Goal: Task Accomplishment & Management: Use online tool/utility

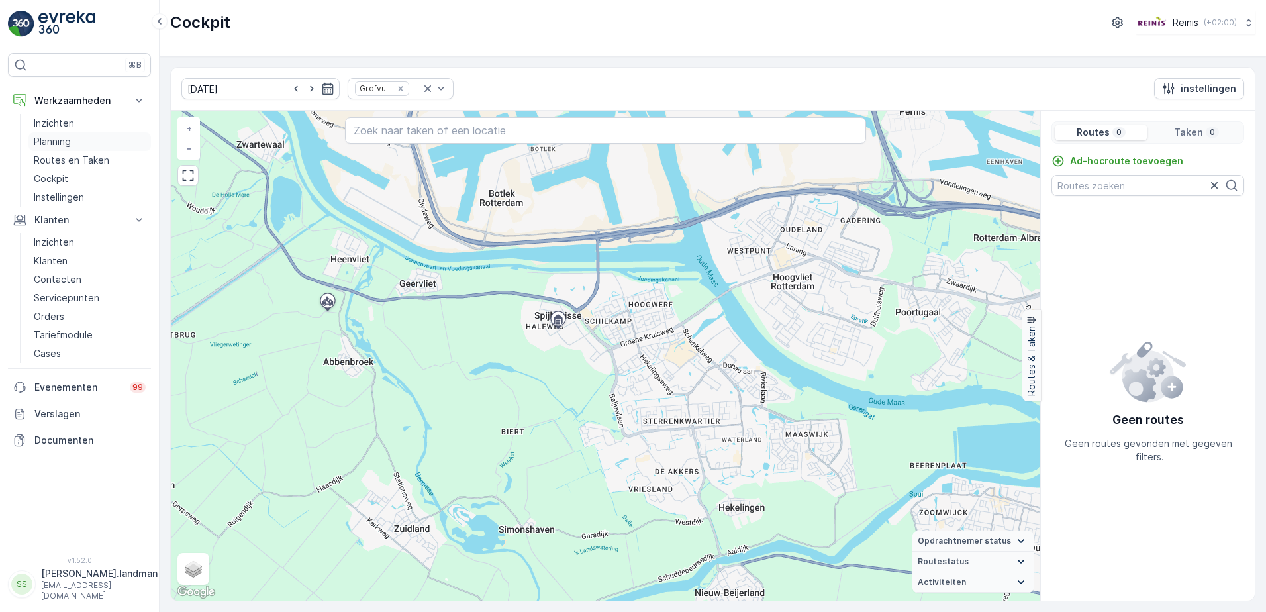
click at [62, 140] on p "Planning" at bounding box center [52, 141] width 37 height 13
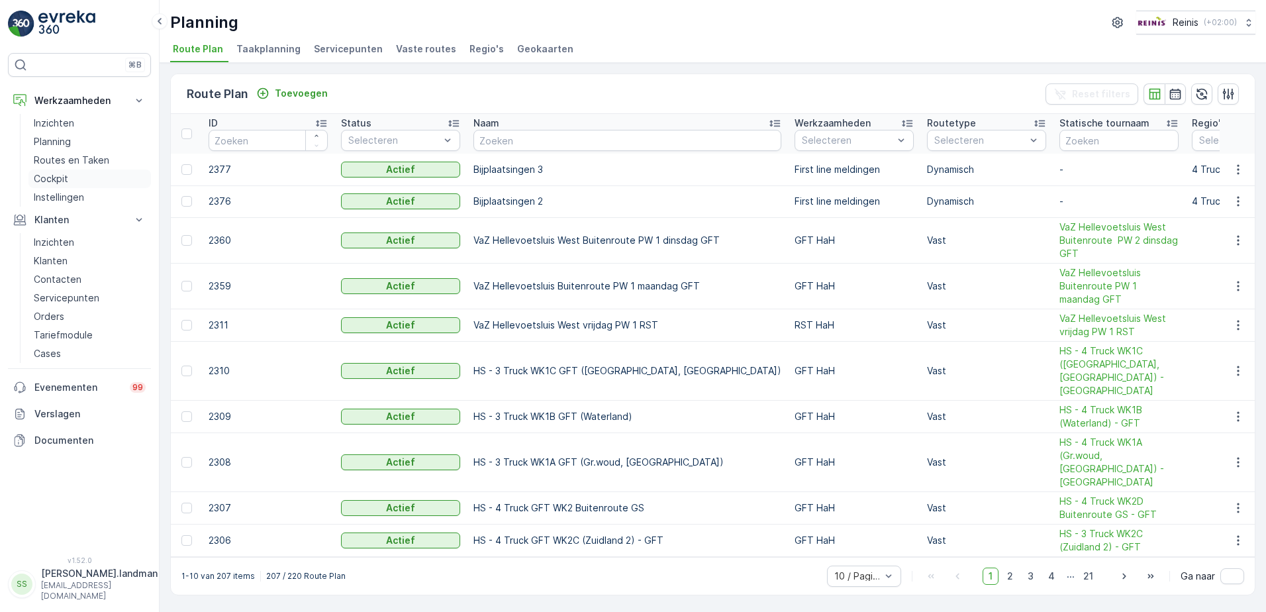
click at [74, 181] on link "Cockpit" at bounding box center [89, 179] width 123 height 19
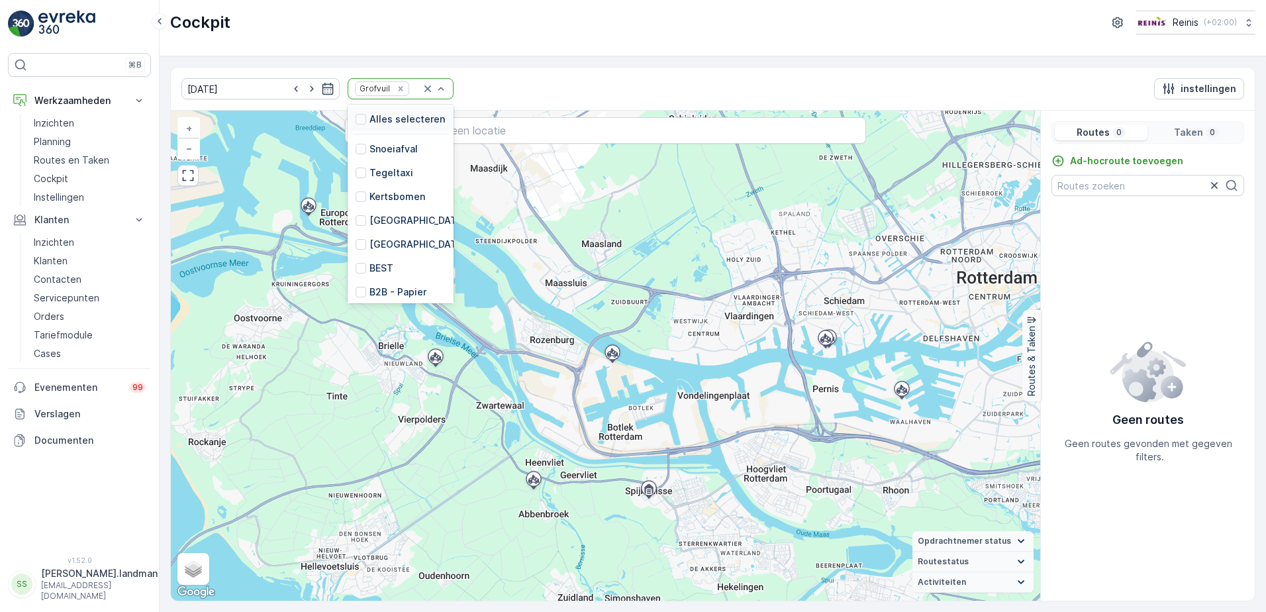
click at [403, 121] on p "Alles selecteren" at bounding box center [408, 119] width 76 height 13
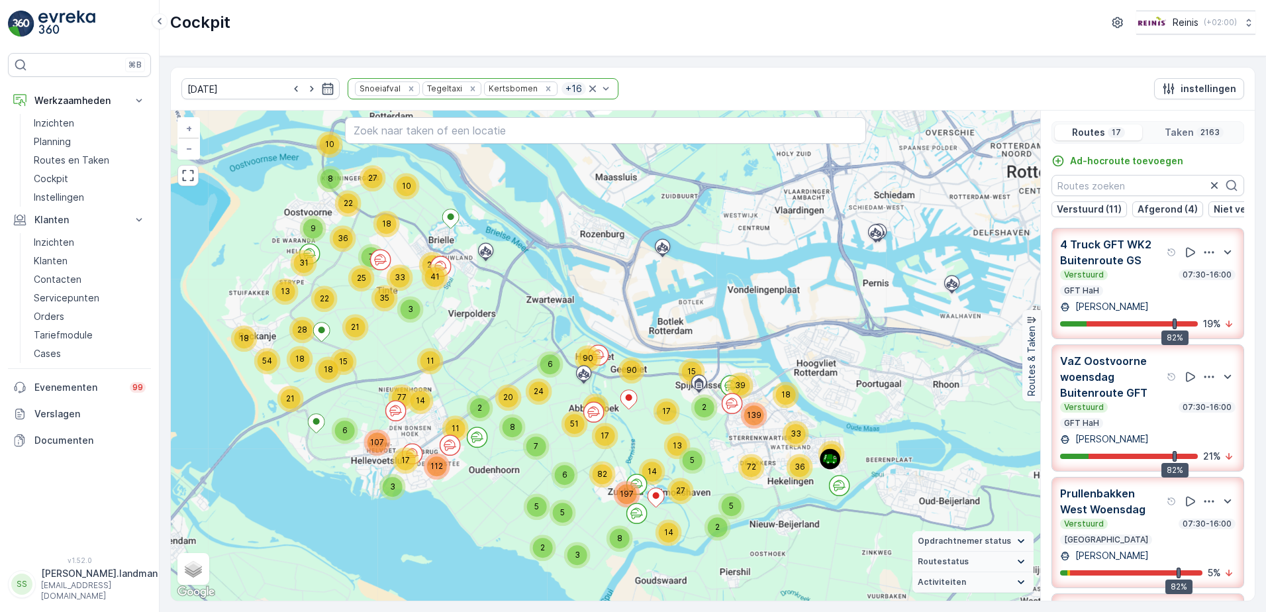
click at [545, 383] on div "24" at bounding box center [539, 391] width 26 height 26
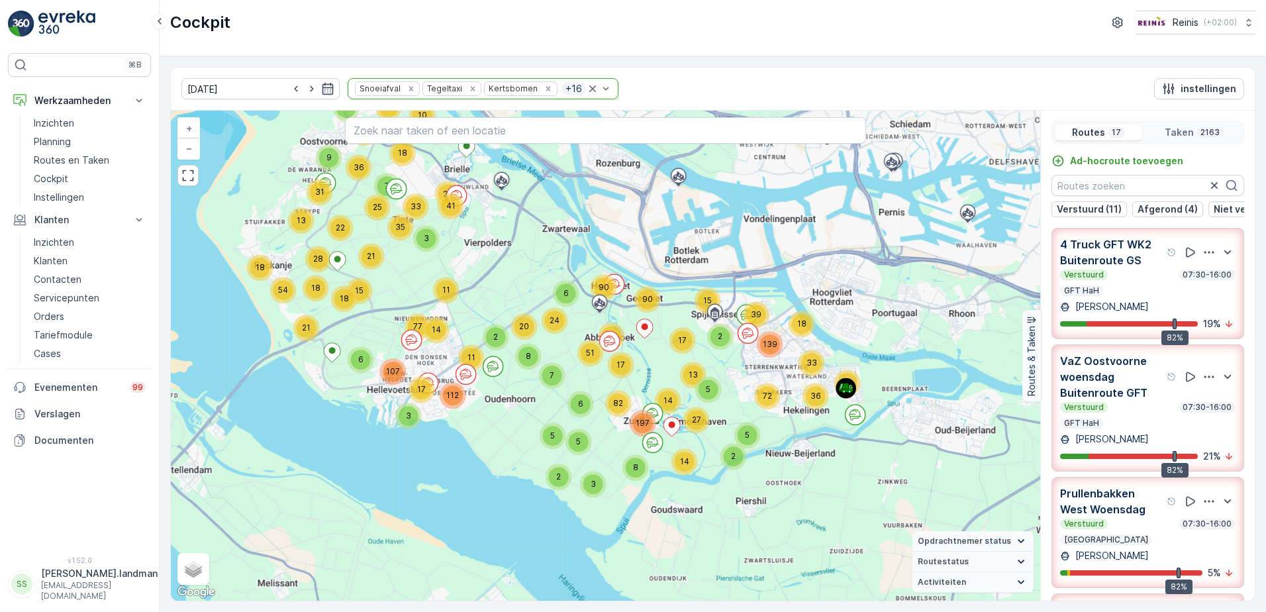
drag, startPoint x: 515, startPoint y: 429, endPoint x: 500, endPoint y: 431, distance: 15.4
click at [500, 431] on div "22 18 13 9 31 10 8 22 10 27 18 36 6 3 17 11 112 21 18 54 18 28 15 14 107 77 11 …" at bounding box center [606, 356] width 870 height 490
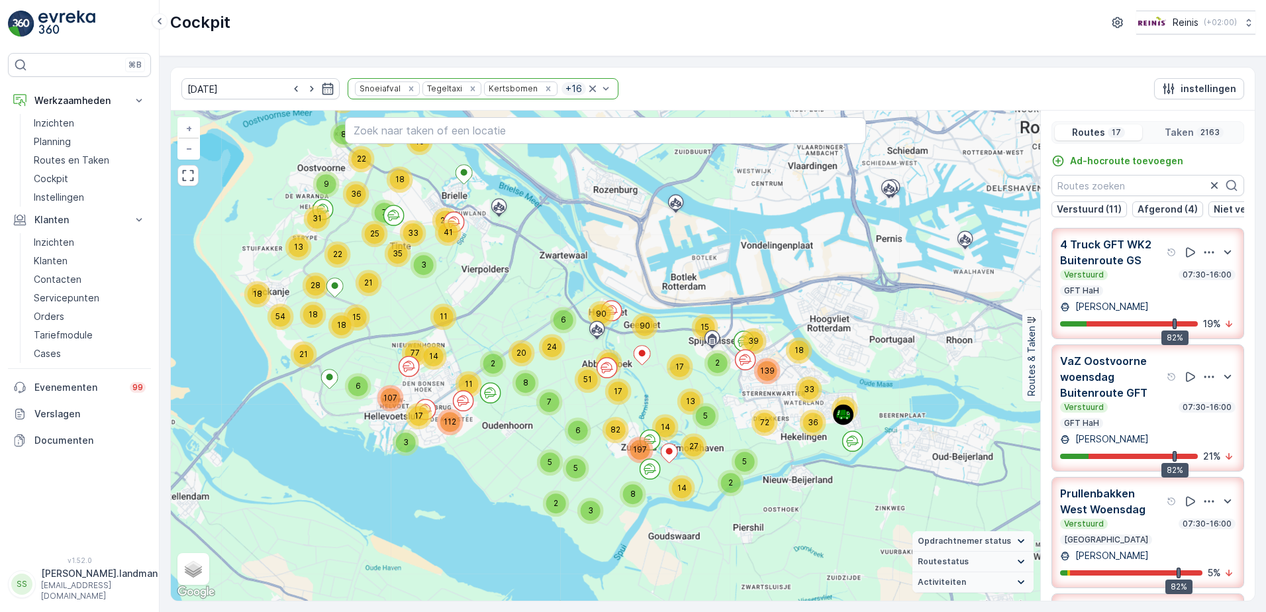
drag, startPoint x: 244, startPoint y: 227, endPoint x: 241, endPoint y: 254, distance: 26.6
click at [241, 254] on div "22 18 13 9 31 10 8 22 10 27 18 36 6 3 17 11 112 21 18 54 18 28 15 14 107 77 11 …" at bounding box center [606, 356] width 870 height 490
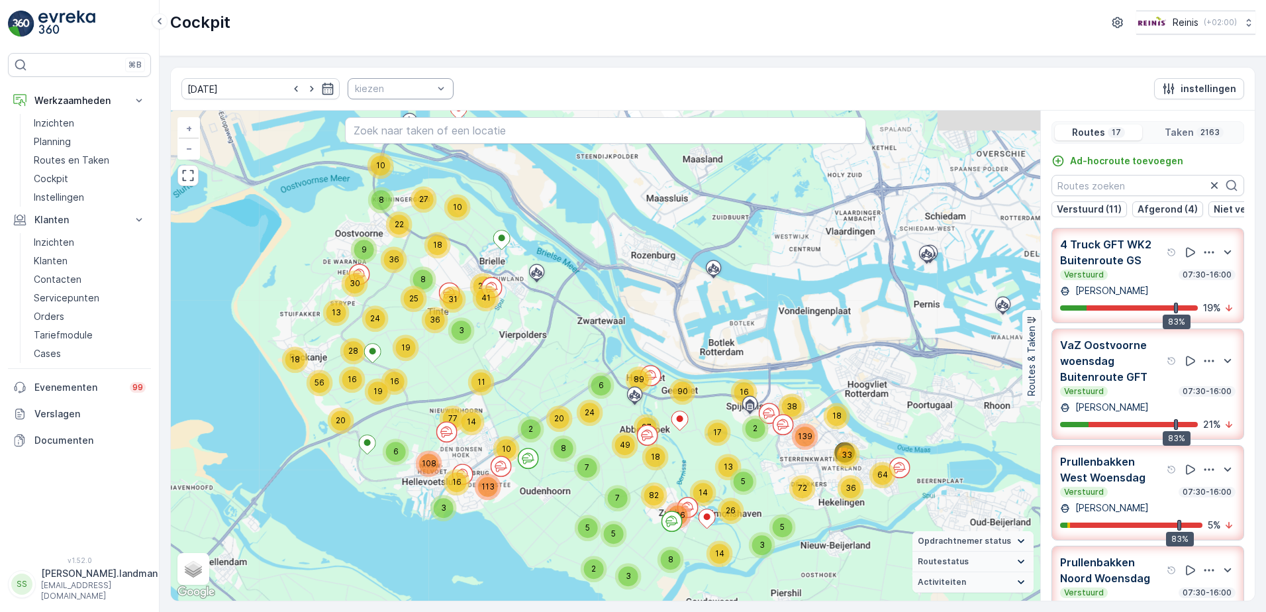
click at [570, 91] on div "08.10.2025 kiezen instellingen" at bounding box center [713, 89] width 1084 height 43
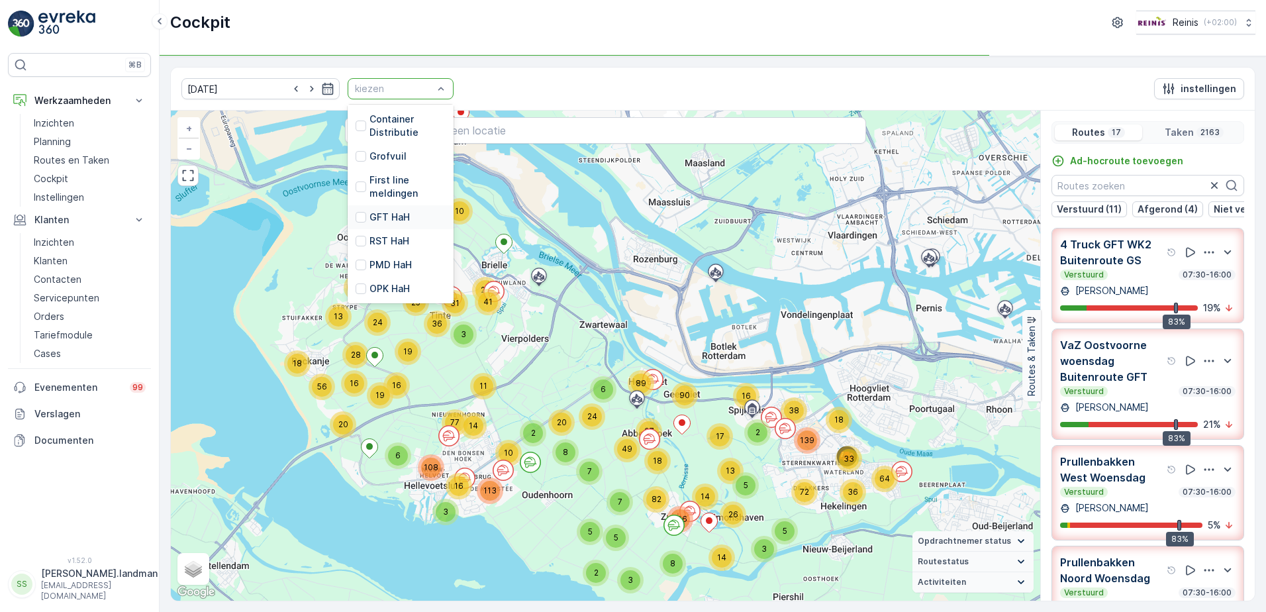
scroll to position [336, 0]
click at [370, 258] on p "PMD HaH" at bounding box center [391, 264] width 42 height 13
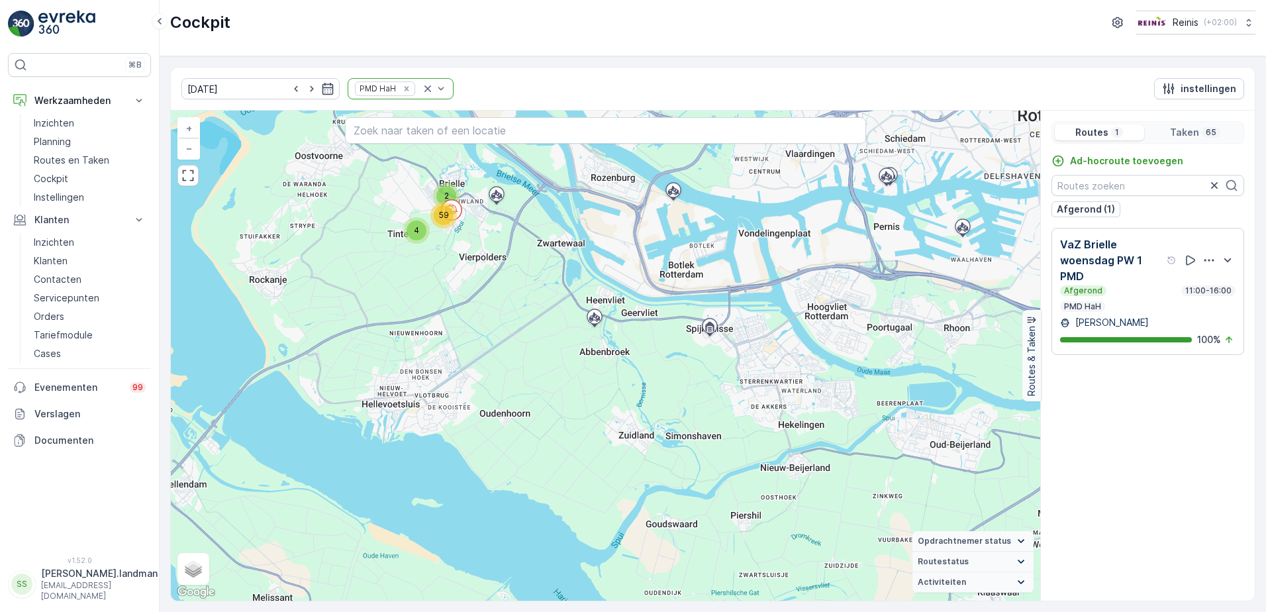
drag, startPoint x: 506, startPoint y: 499, endPoint x: 566, endPoint y: 337, distance: 173.1
click at [566, 337] on div "2 4 59 + − Satelliet stappenplan Terrein Hybride Leaflet Sneltoetsen Kaartgegev…" at bounding box center [606, 356] width 870 height 490
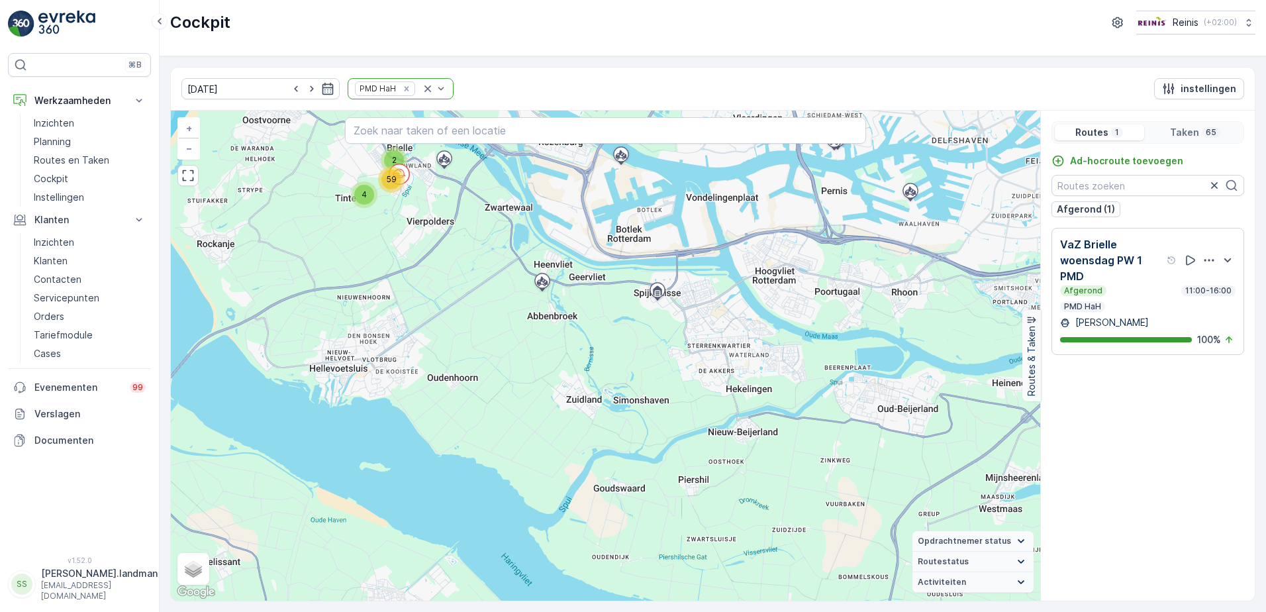
drag, startPoint x: 586, startPoint y: 373, endPoint x: 535, endPoint y: 342, distance: 60.3
click at [536, 342] on div "2 4 59 + − Satelliet stappenplan Terrein Hybride Leaflet Sneltoetsen Kaartgegev…" at bounding box center [606, 356] width 870 height 490
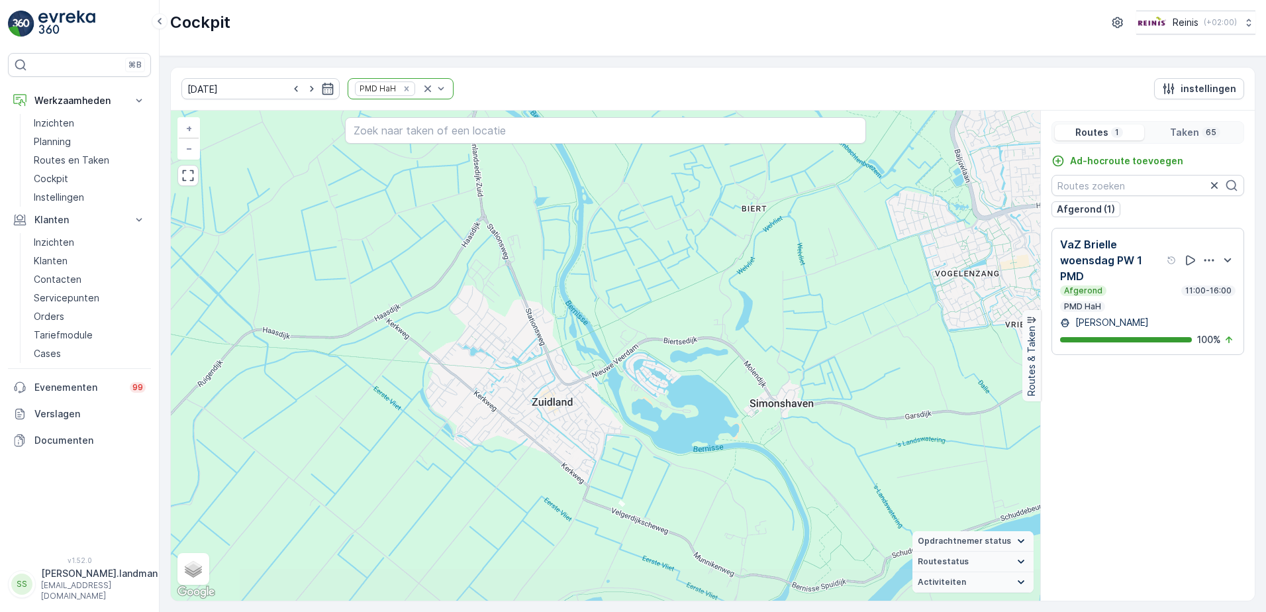
drag, startPoint x: 452, startPoint y: 400, endPoint x: 454, endPoint y: 354, distance: 45.7
click at [454, 354] on div "2 2 11 21 16 9 + − Satelliet stappenplan Terrein Hybride Leaflet Sneltoetsen Ka…" at bounding box center [606, 356] width 870 height 490
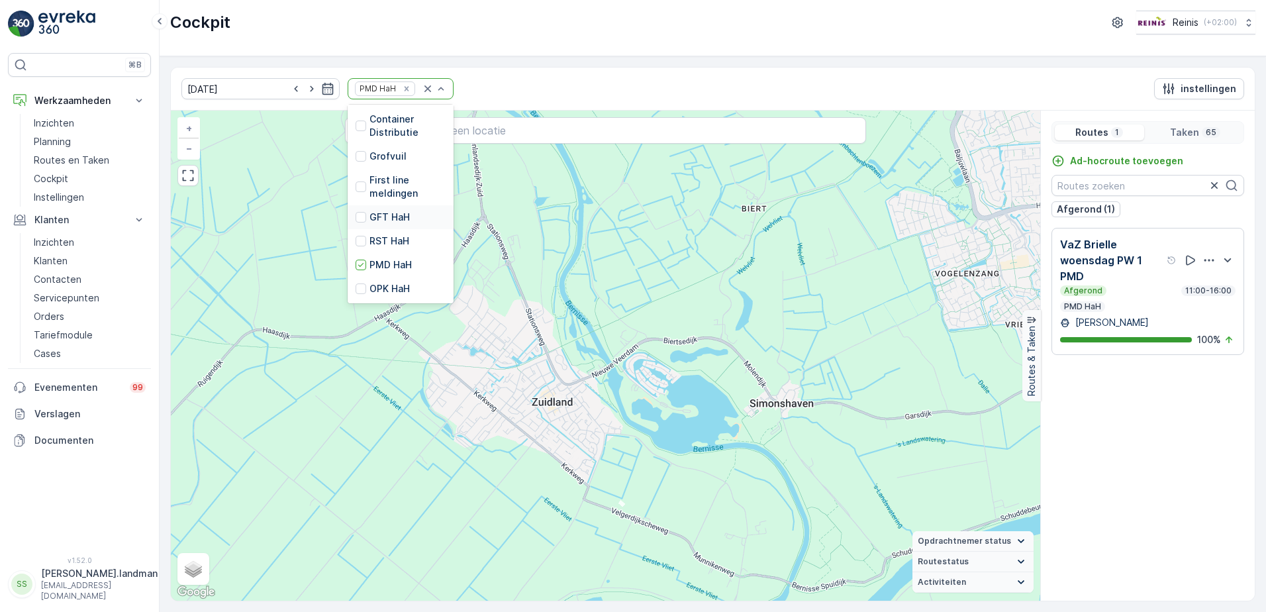
scroll to position [336, 0]
click at [356, 213] on div at bounding box center [361, 217] width 11 height 11
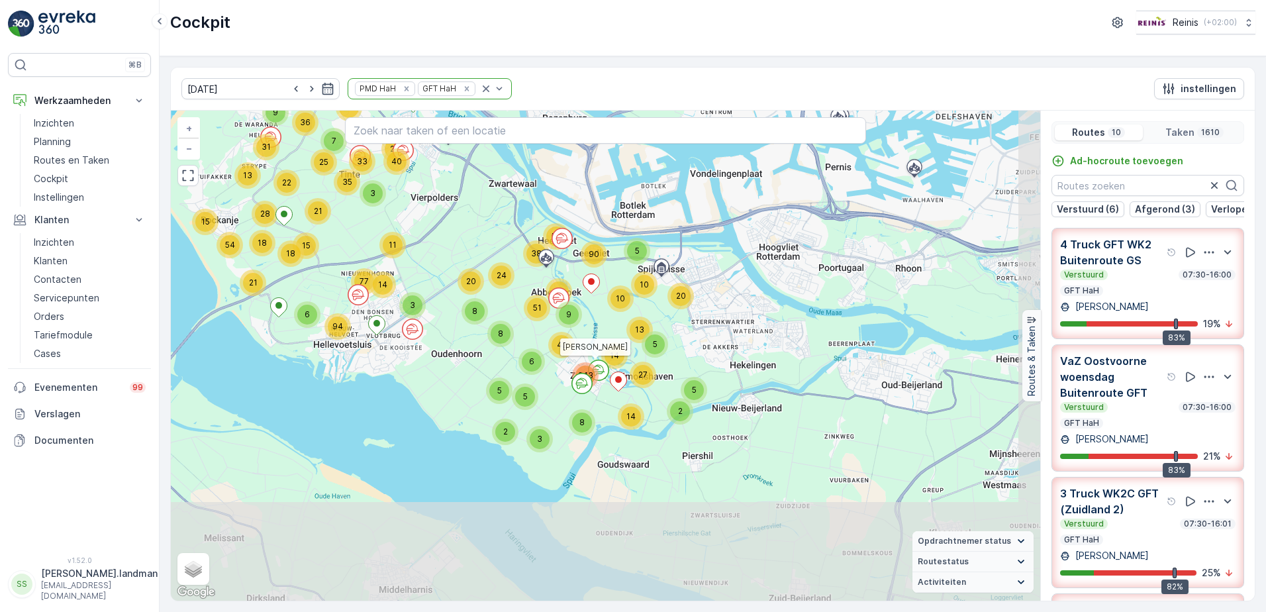
drag, startPoint x: 491, startPoint y: 527, endPoint x: 442, endPoint y: 385, distance: 150.0
click at [442, 385] on div "22 15 13 9 31 10 8 22 10 27 18 36 3 6 21 18 54 18 28 15 14 94 77 11 3 21 7 25 3…" at bounding box center [606, 356] width 870 height 490
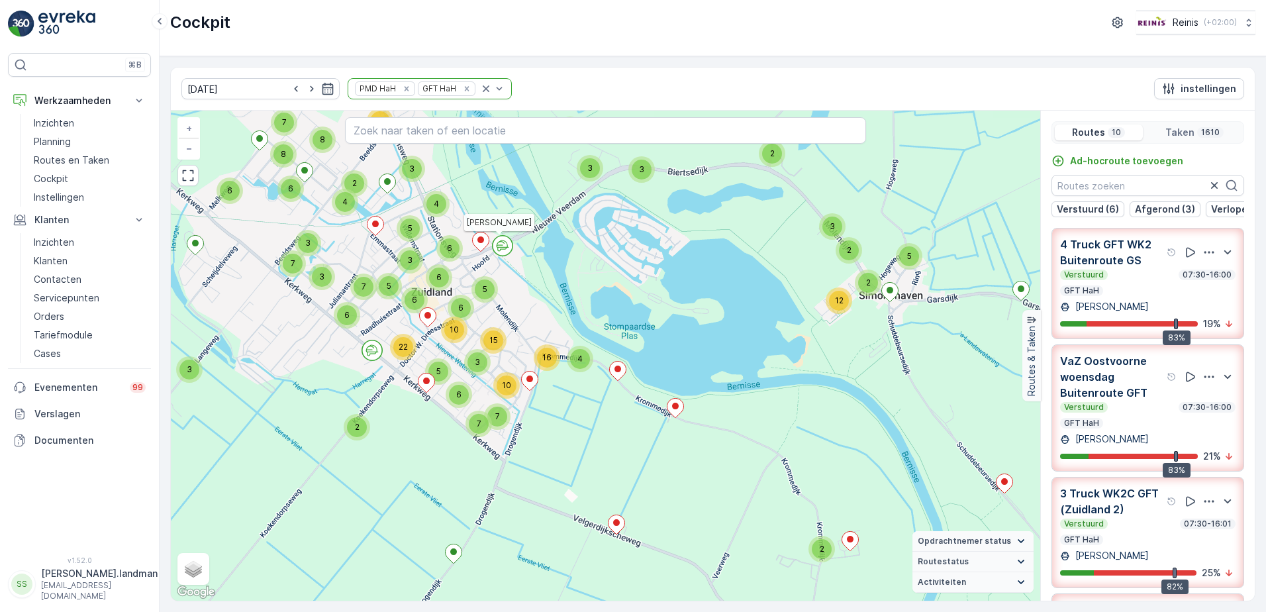
drag, startPoint x: 427, startPoint y: 346, endPoint x: 401, endPoint y: 439, distance: 96.7
click at [401, 439] on div "3 5 4 2 2 2 2 2 5 2 2 3 3 3 3 4 5 2 2 3 3 3 2 3 2 2 3 2 3 2 3 2 3 2 2 2 2 2 2 2…" at bounding box center [606, 356] width 870 height 490
click at [399, 85] on div "Remove PMD HaH" at bounding box center [406, 88] width 15 height 11
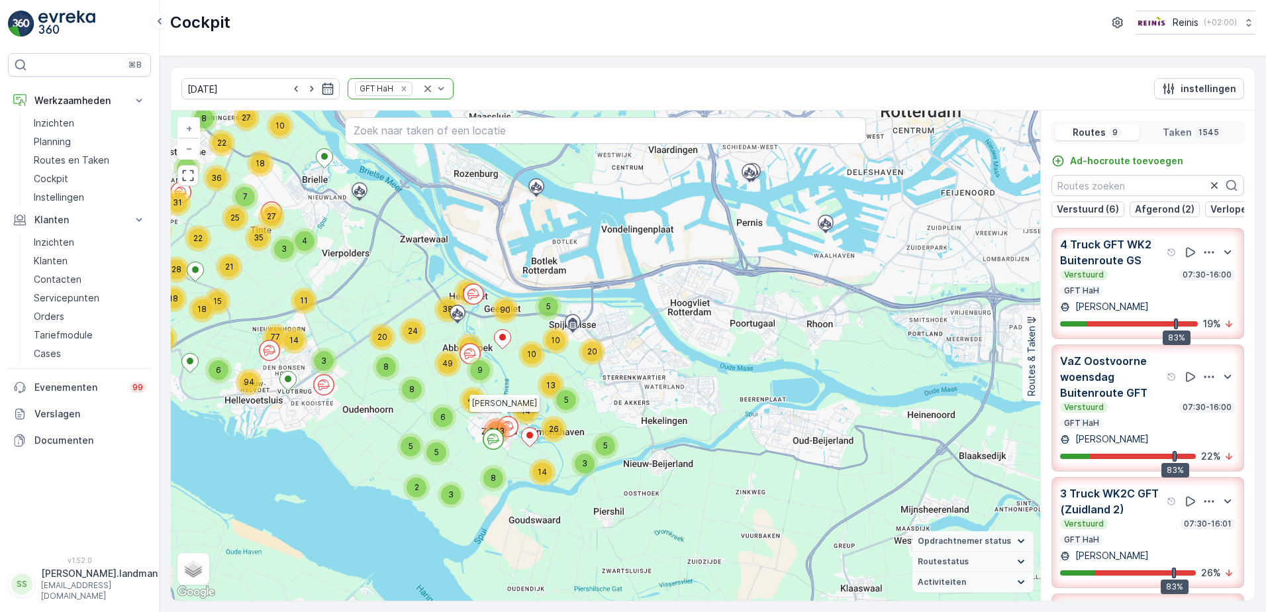
drag, startPoint x: 533, startPoint y: 510, endPoint x: 415, endPoint y: 425, distance: 145.6
click at [380, 422] on div "22 15 13 9 31 10 8 22 10 27 18 36 3 6 21 18 54 18 28 15 14 94 77 11 3 21 7 25 3…" at bounding box center [606, 356] width 870 height 490
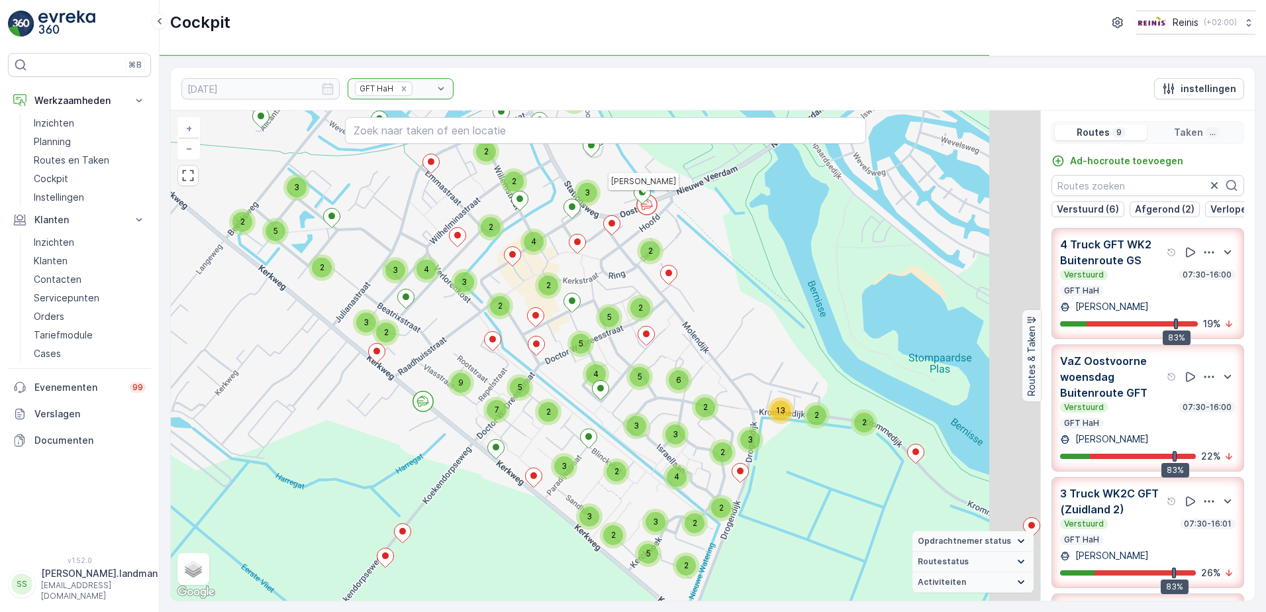
drag, startPoint x: 910, startPoint y: 275, endPoint x: 627, endPoint y: 287, distance: 283.1
click at [627, 287] on div "2 2 3 2 2 2 2 3 2 2 2 3 2 2 2 3 2 3 2 2 2 2 2 2 2 2 2 2 2 2 2 2 2 2 2 4 4 6 2 3…" at bounding box center [606, 356] width 870 height 490
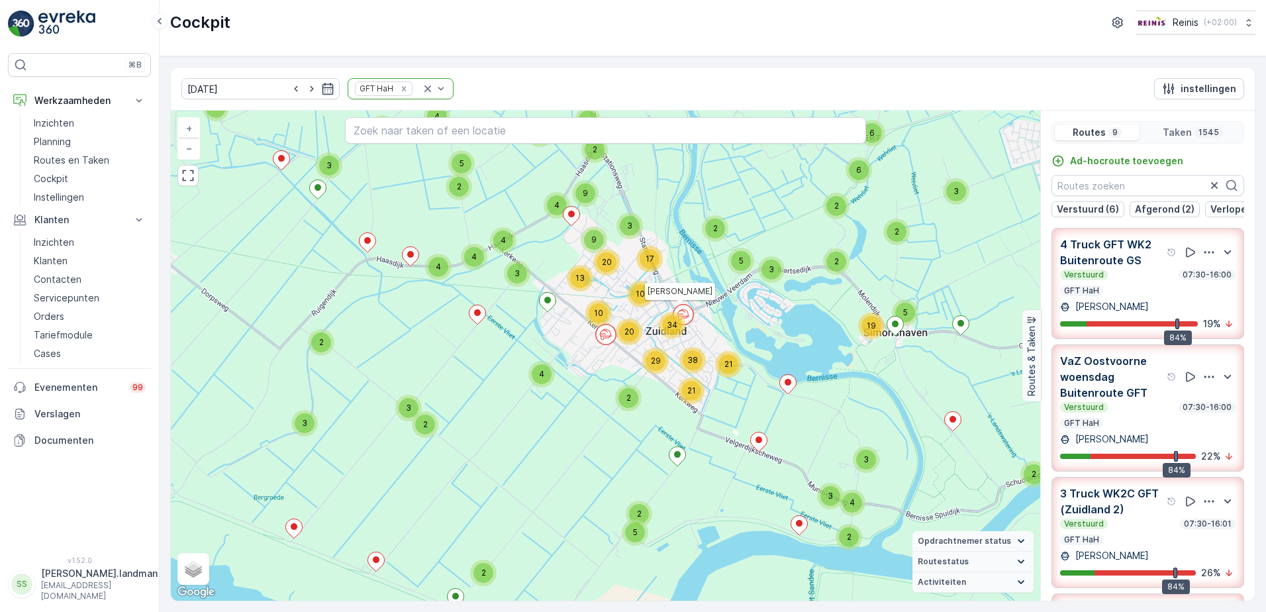
click at [672, 328] on span "34" at bounding box center [672, 325] width 11 height 10
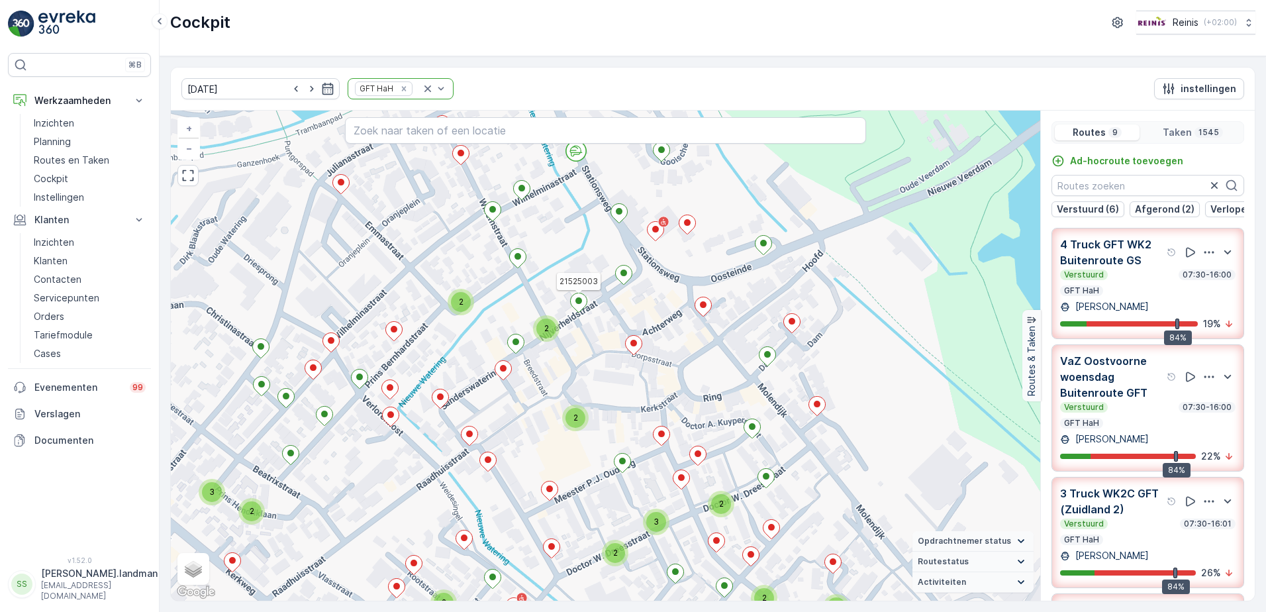
click at [580, 303] on ellipse at bounding box center [579, 300] width 7 height 7
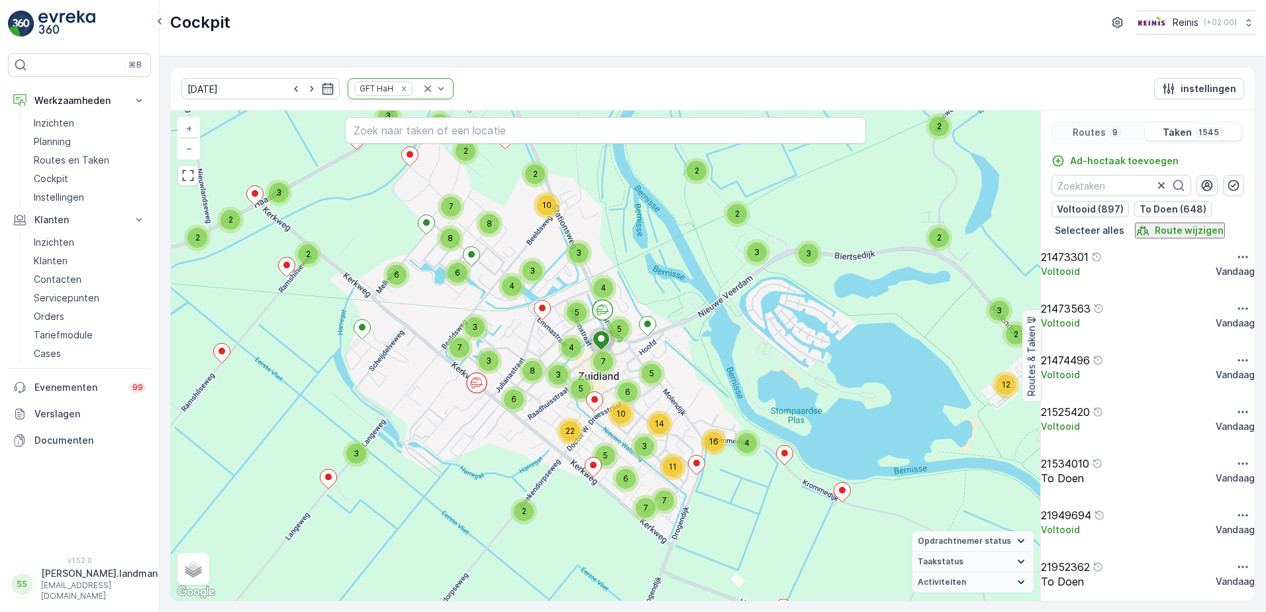
click at [399, 91] on icon "Remove GFT HaH" at bounding box center [403, 88] width 9 height 9
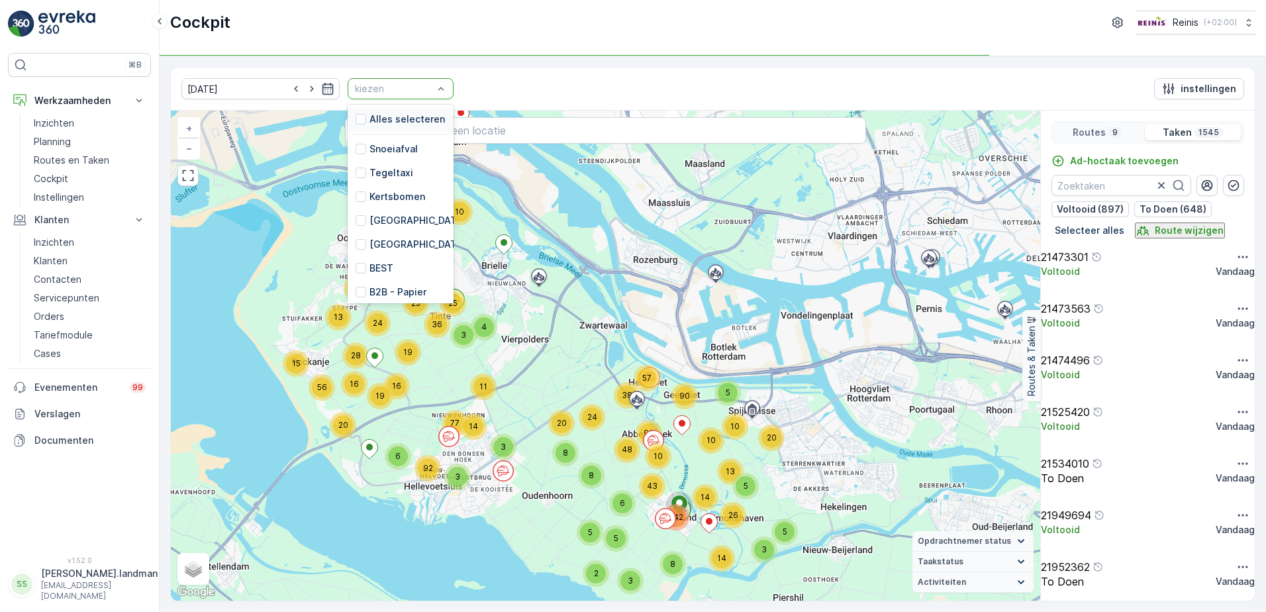
click at [436, 87] on div "kiezen" at bounding box center [401, 88] width 106 height 21
click at [375, 211] on p "GFT HaH" at bounding box center [390, 217] width 40 height 13
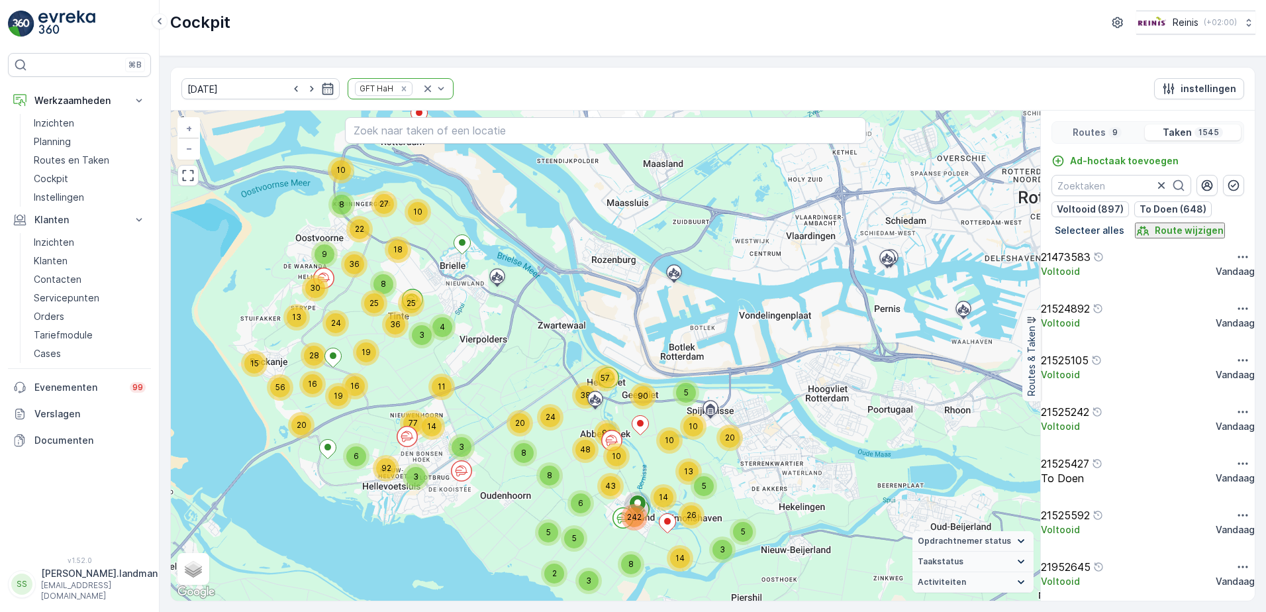
click at [401, 89] on icon "Remove GFT HaH" at bounding box center [403, 88] width 5 height 5
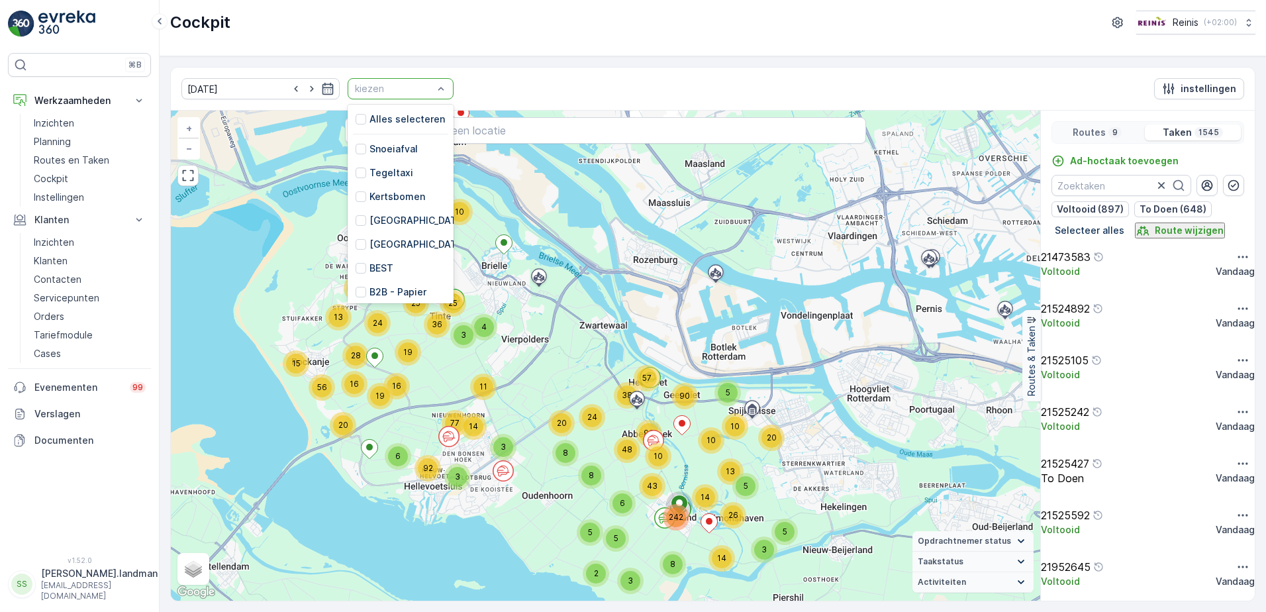
scroll to position [336, 0]
click at [370, 234] on p "RST HaH" at bounding box center [390, 240] width 40 height 13
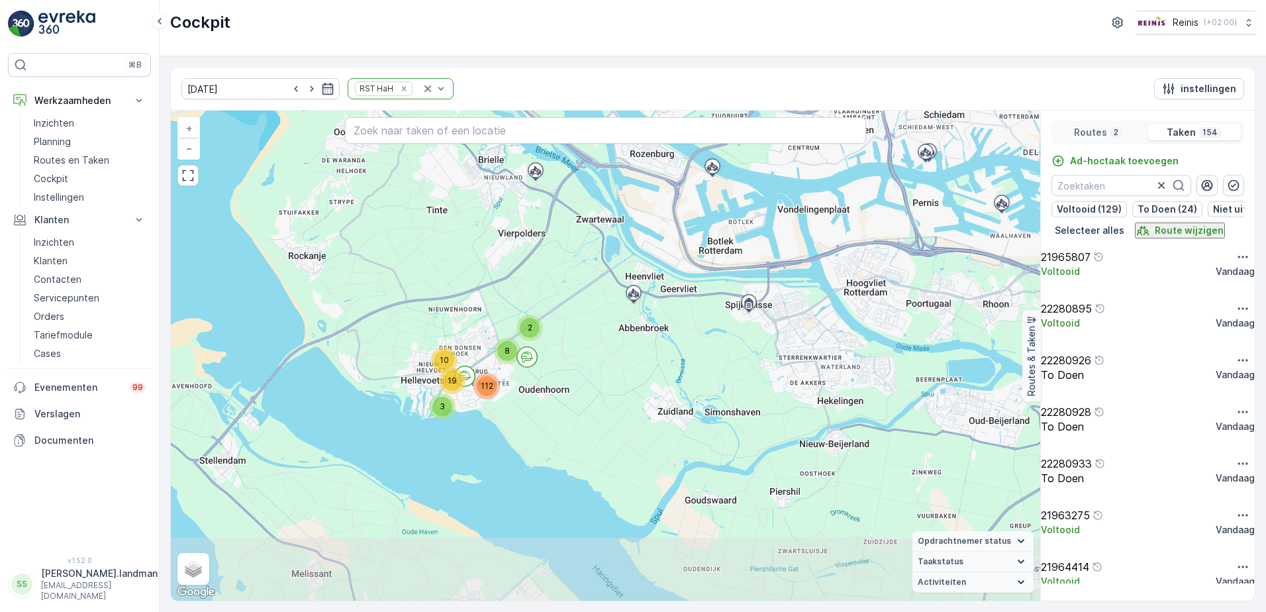
drag, startPoint x: 456, startPoint y: 529, endPoint x: 553, endPoint y: 390, distance: 169.4
click at [553, 390] on div "2 112 3 10 19 8 + − Satelliet stappenplan Terrein Hybride Leaflet Sneltoetsen K…" at bounding box center [606, 356] width 870 height 490
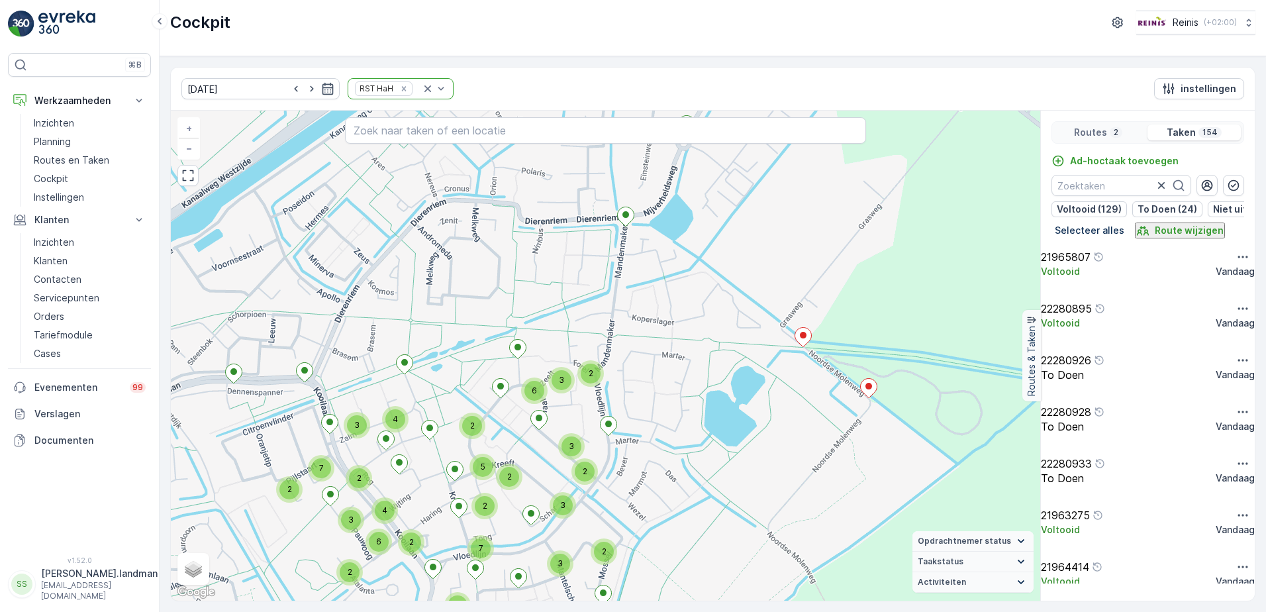
click at [518, 481] on div "2" at bounding box center [509, 477] width 20 height 20
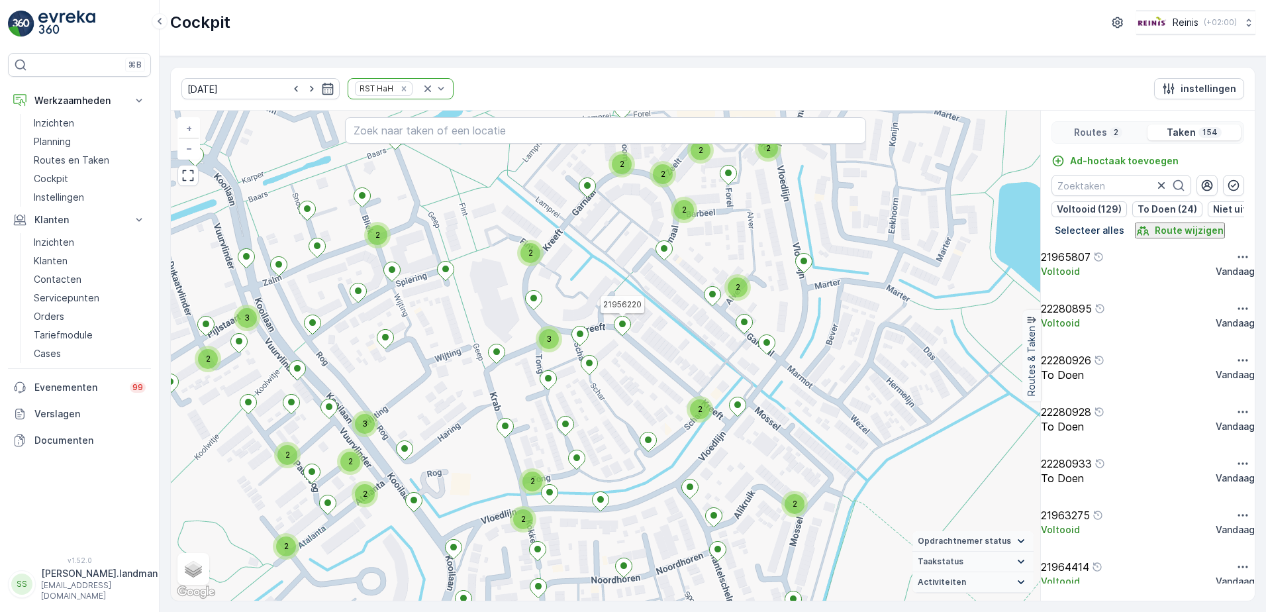
click at [619, 327] on icon at bounding box center [623, 326] width 17 height 19
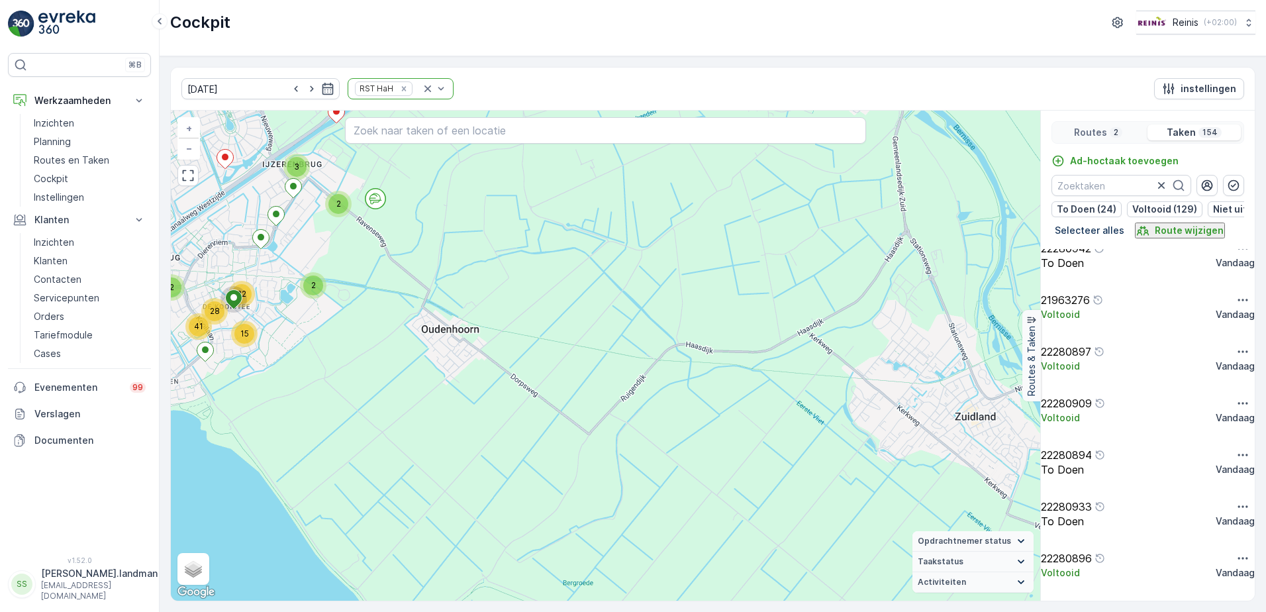
scroll to position [333, 0]
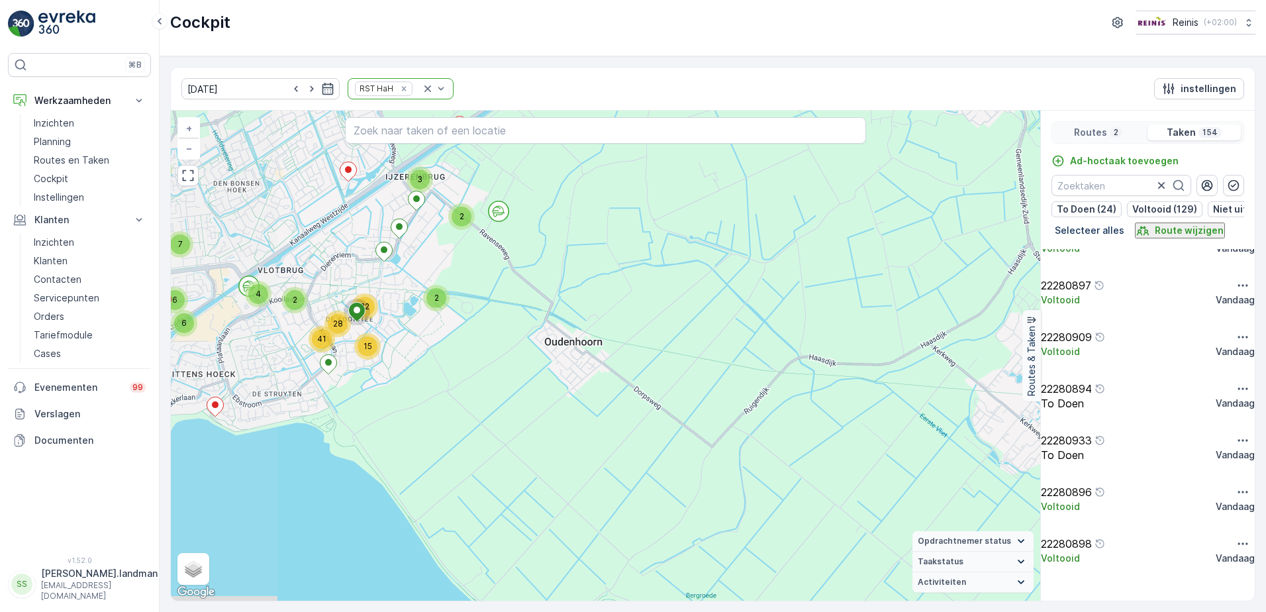
drag, startPoint x: 431, startPoint y: 451, endPoint x: 501, endPoint y: 444, distance: 71.2
click at [501, 444] on div "2 2 3 2 4 15 2 41 28 22 2 2 7 6 6 + − Satelliet stappenplan Terrein Hybride Lea…" at bounding box center [606, 356] width 870 height 490
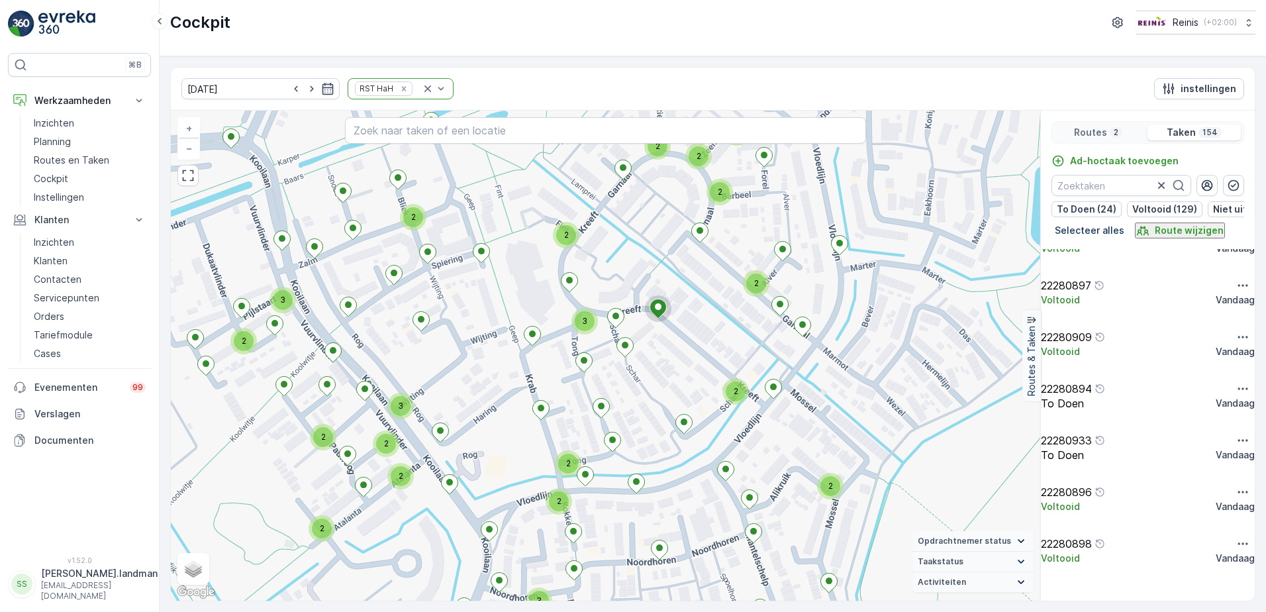
drag, startPoint x: 898, startPoint y: 364, endPoint x: 642, endPoint y: 242, distance: 283.8
click at [642, 242] on div "2 2 3 2 3 2 3 2 2 2 2 2 2 2 3 2 2 2 2 2 2 2 2 2 + − Satelliet stappenplan Terre…" at bounding box center [606, 356] width 870 height 490
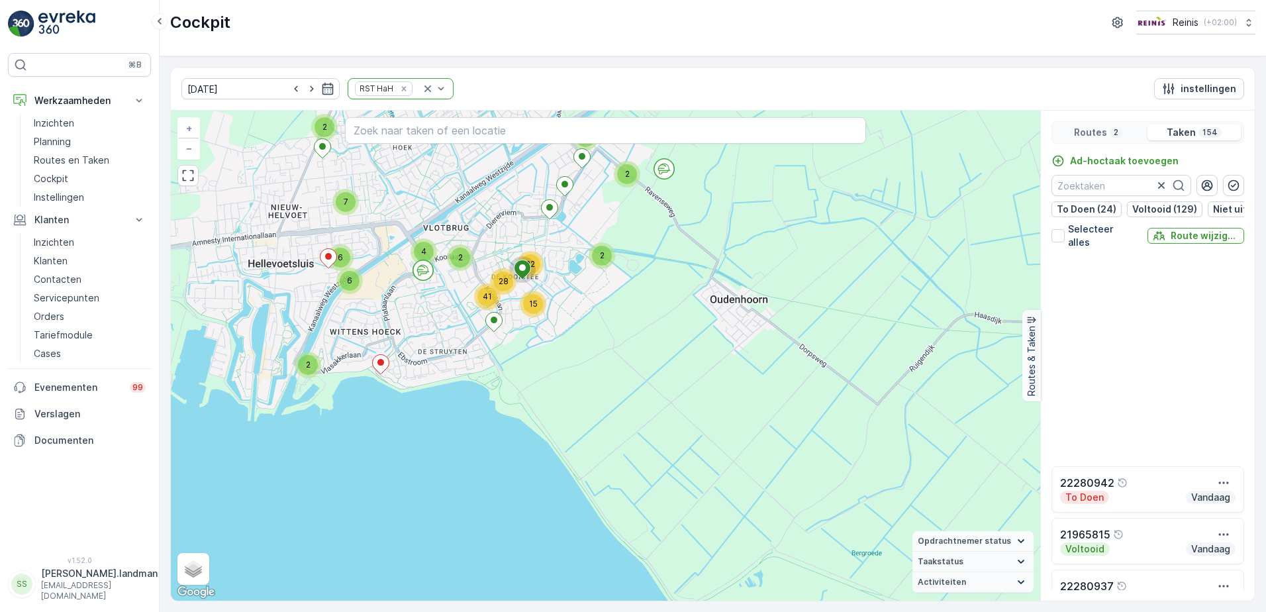
scroll to position [333, 0]
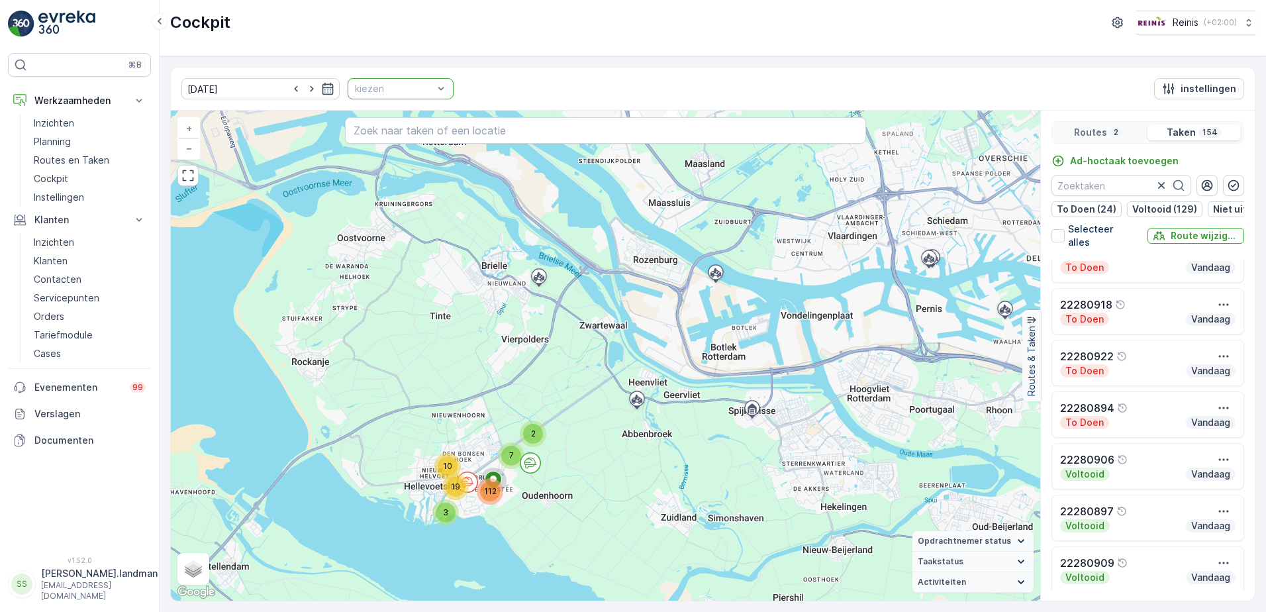
click at [359, 92] on div at bounding box center [394, 88] width 81 height 11
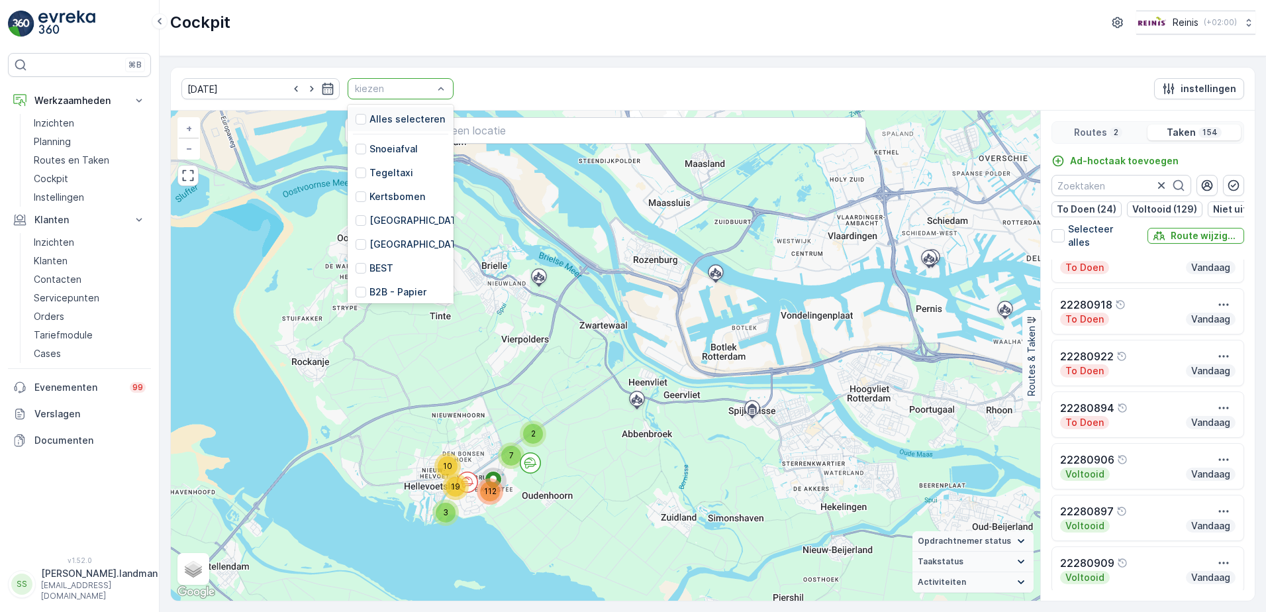
click at [371, 113] on p "Alles selecteren" at bounding box center [408, 119] width 76 height 13
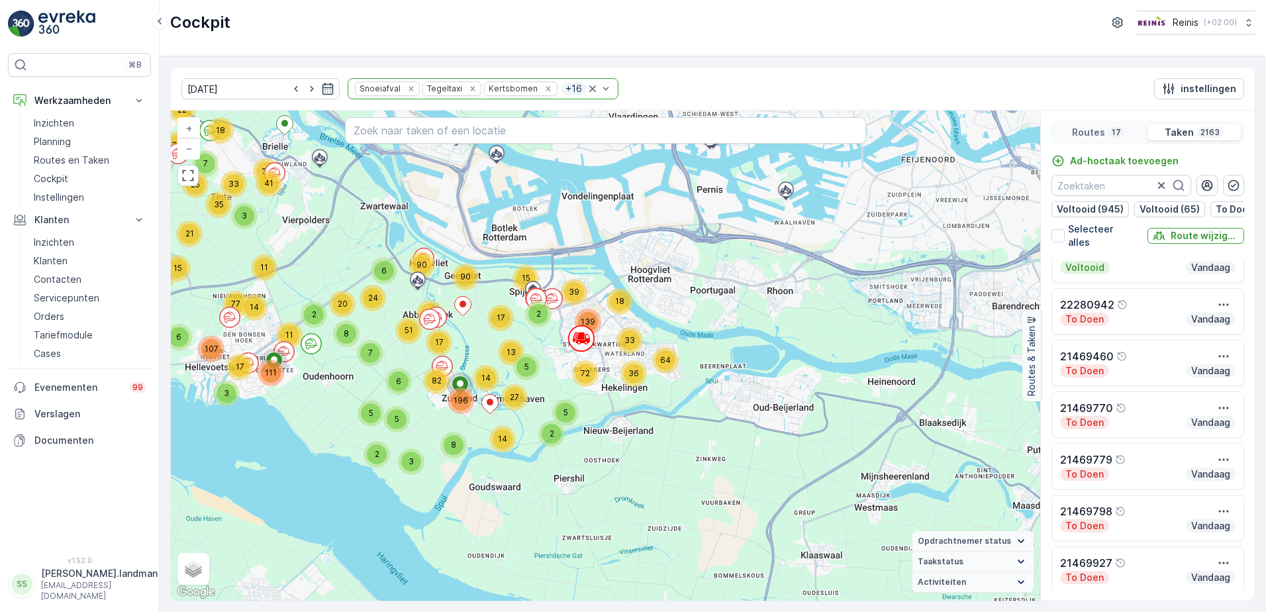
drag, startPoint x: 531, startPoint y: 410, endPoint x: 354, endPoint y: 291, distance: 213.8
click at [354, 291] on div "72 18 39 64 36 33 139 15 3 5 2 17 90 5 2 27 14 13 95 17 2 90 6 82 6 20 7 24 8 1…" at bounding box center [606, 356] width 870 height 490
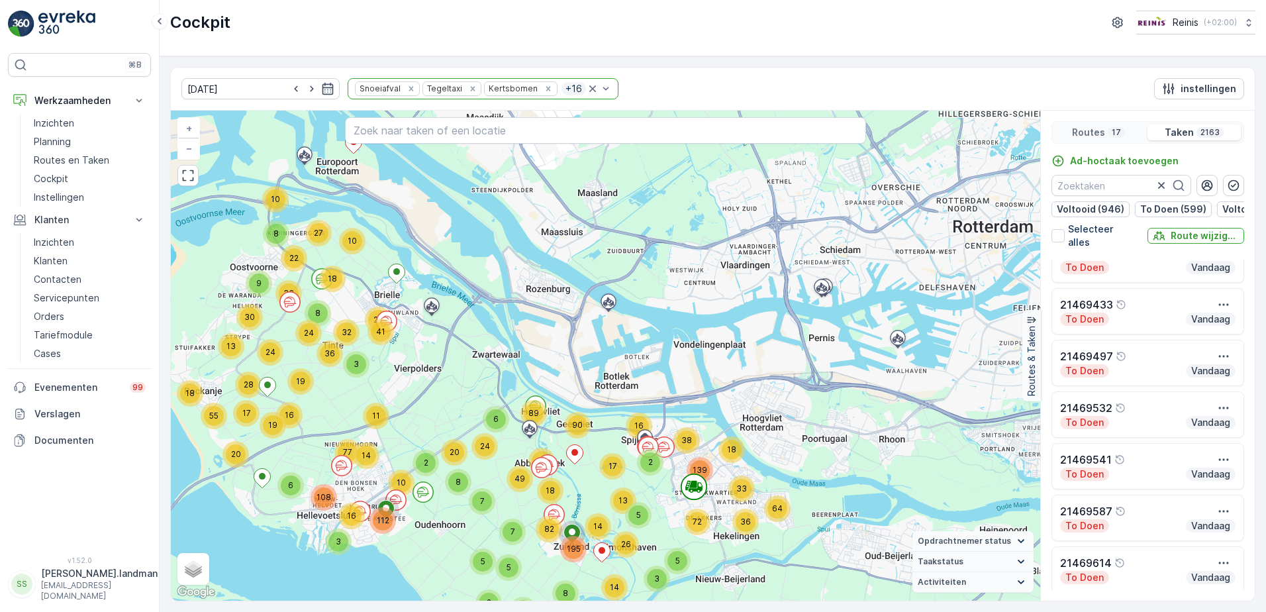
drag, startPoint x: 323, startPoint y: 213, endPoint x: 436, endPoint y: 362, distance: 186.8
click at [436, 362] on div "72 18 38 64 36 33 139 16 3 5 2 17 90 5 3 26 14 13 97 18 2 89 6 82 7 20 7 24 8 1…" at bounding box center [606, 356] width 870 height 490
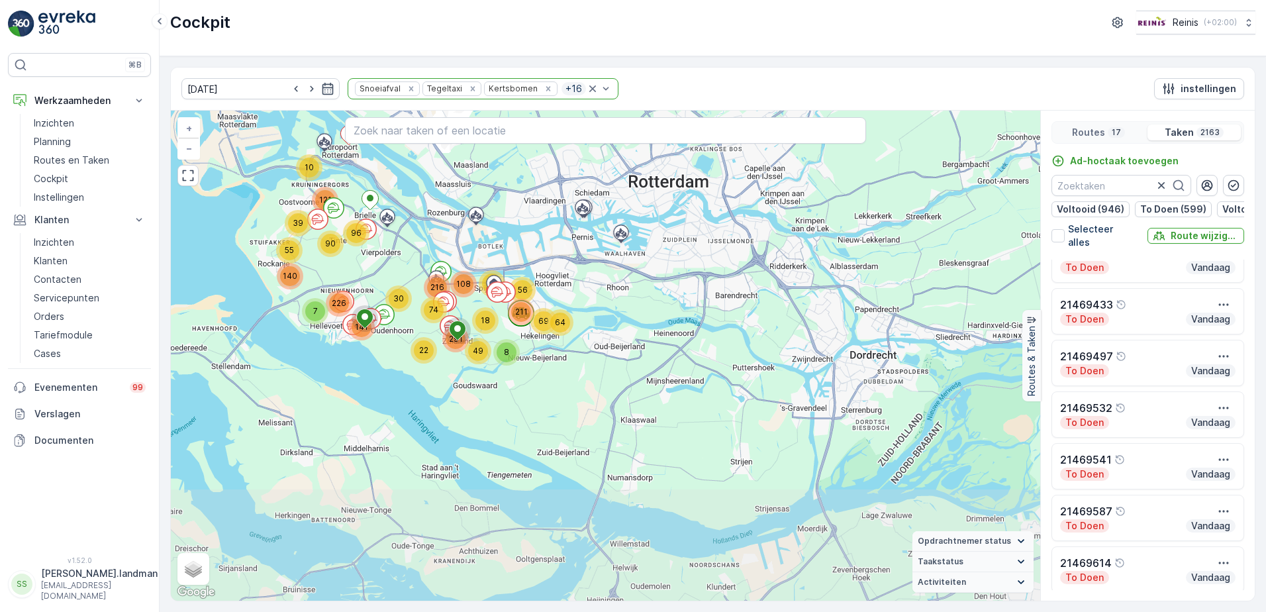
drag, startPoint x: 485, startPoint y: 503, endPoint x: 439, endPoint y: 390, distance: 121.5
click at [439, 390] on div "55 39 10 121 7 141 140 226 90 96 49 22 291 74 30 108 216 8 18 64 69 18 56 211 +…" at bounding box center [606, 356] width 870 height 490
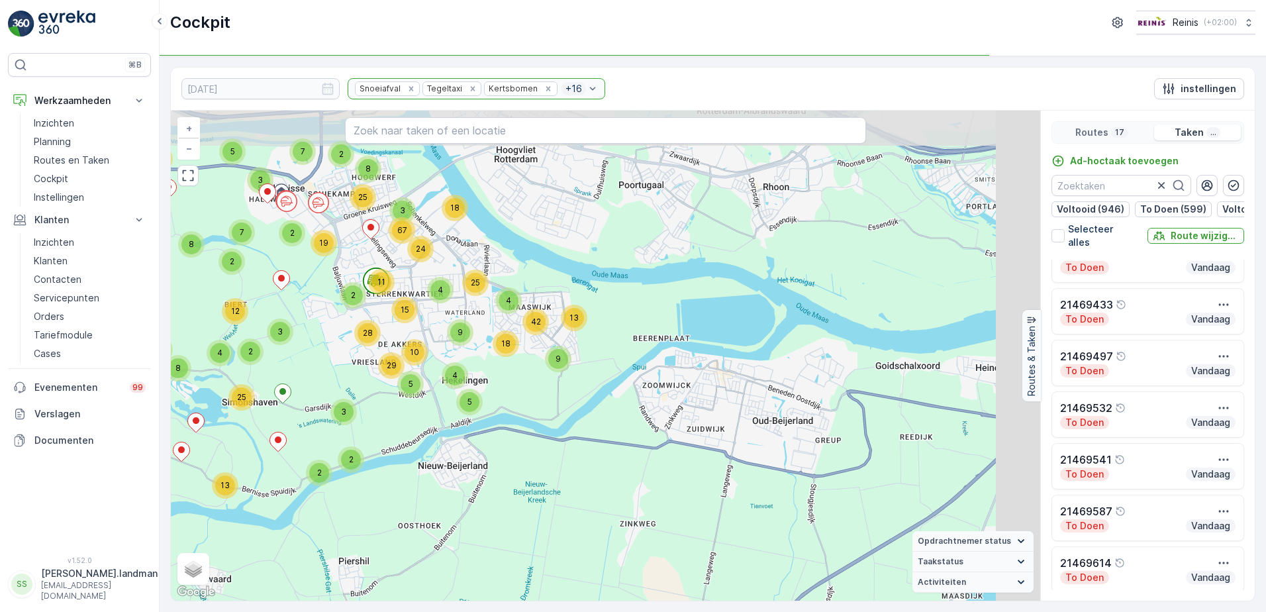
drag, startPoint x: 592, startPoint y: 234, endPoint x: 537, endPoint y: 378, distance: 154.7
click at [537, 380] on div "5 8 3 8 7 11 8 4 8 3 12 15 5 5 2 6 21 2 3 5 17 9 4 9 4 12 12 12 5 2 9 7 7 3 2 4…" at bounding box center [606, 356] width 870 height 490
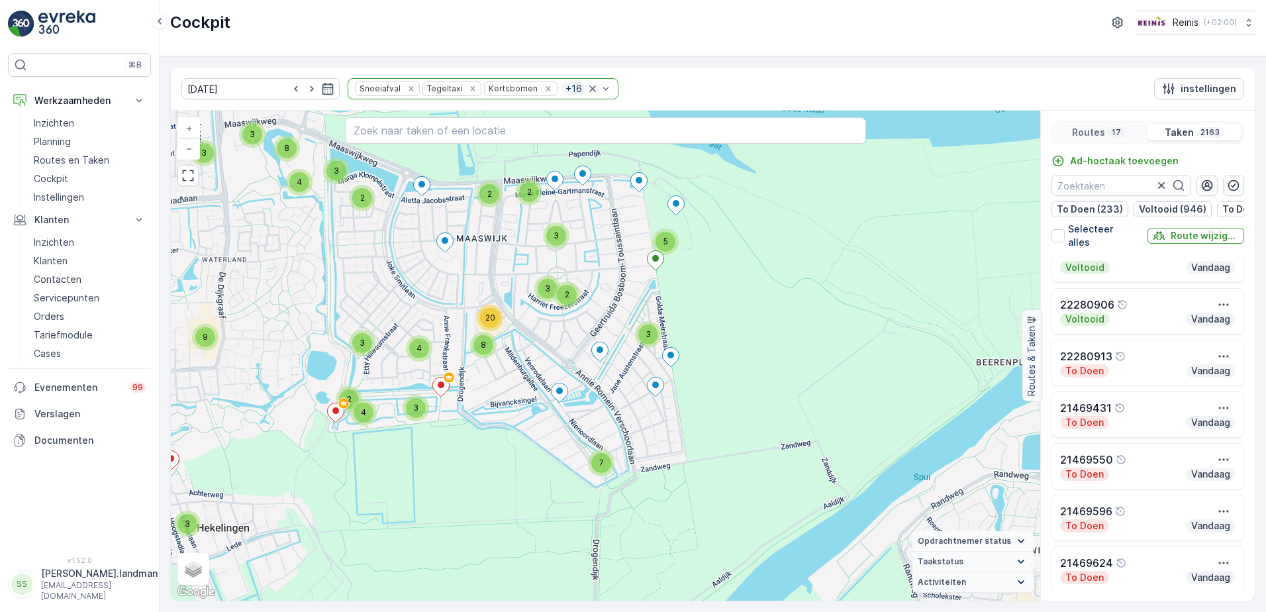
drag, startPoint x: 478, startPoint y: 317, endPoint x: 469, endPoint y: 463, distance: 146.0
click at [469, 463] on div "3 5 4 2 4 2 2 2 5 2 2 3 3 3 3 4 5 2 2 3 3 3 2 3 2 2 3 2 2 3 2 2 3 3 2 2 2 2 2 2…" at bounding box center [606, 356] width 870 height 490
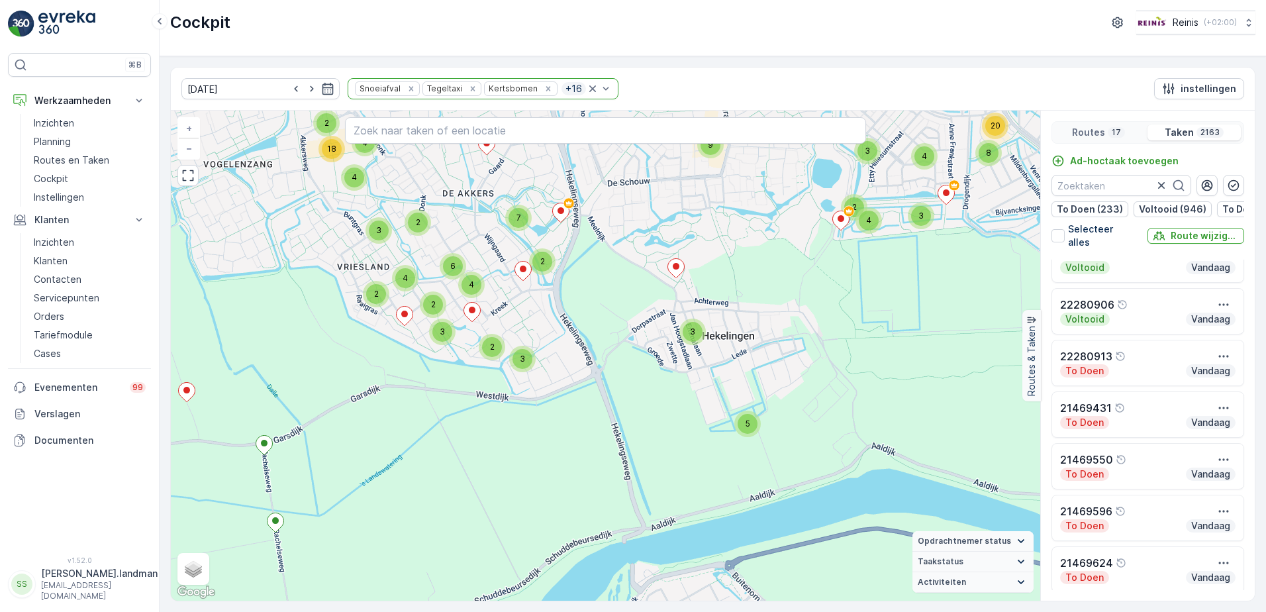
drag, startPoint x: 287, startPoint y: 458, endPoint x: 788, endPoint y: 264, distance: 537.1
click at [788, 264] on div "3 5 4 2 4 2 2 2 5 2 2 3 3 3 3 4 5 2 2 3 3 3 2 3 2 2 3 2 2 3 2 2 3 3 2 2 2 2 2 2…" at bounding box center [606, 356] width 870 height 490
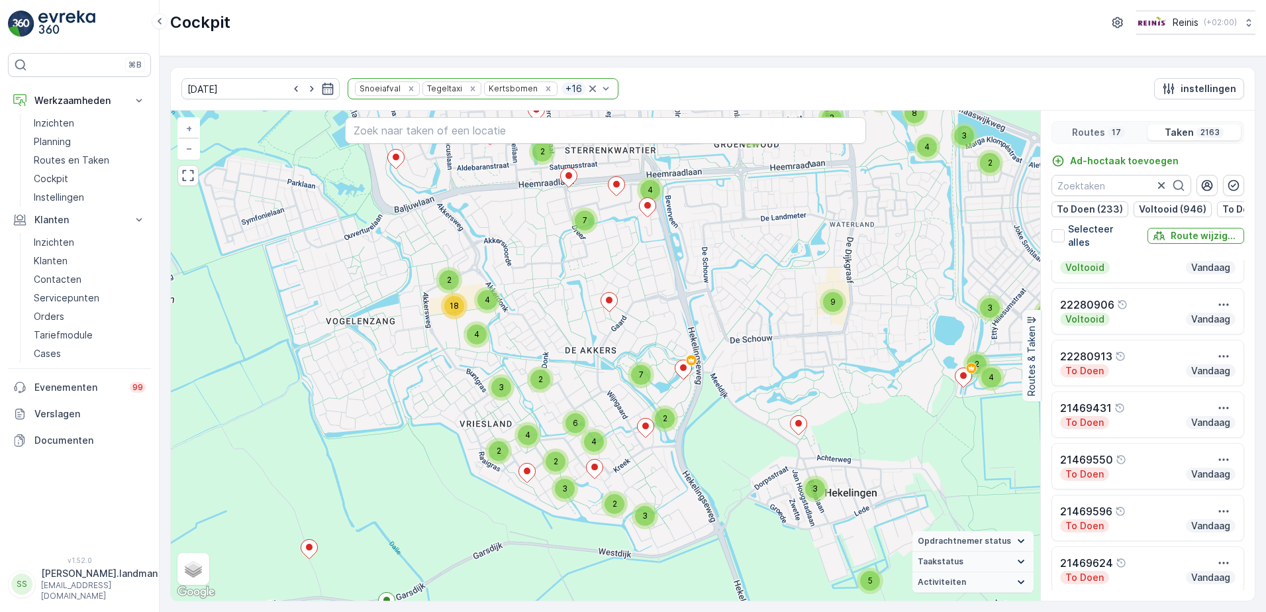
drag, startPoint x: 319, startPoint y: 331, endPoint x: 441, endPoint y: 488, distance: 199.2
click at [441, 488] on div "3 5 4 2 4 2 2 2 5 2 2 3 3 3 3 4 5 2 2 3 3 3 2 3 2 2 3 2 2 3 2 2 3 3 2 2 2 2 2 2…" at bounding box center [606, 356] width 870 height 490
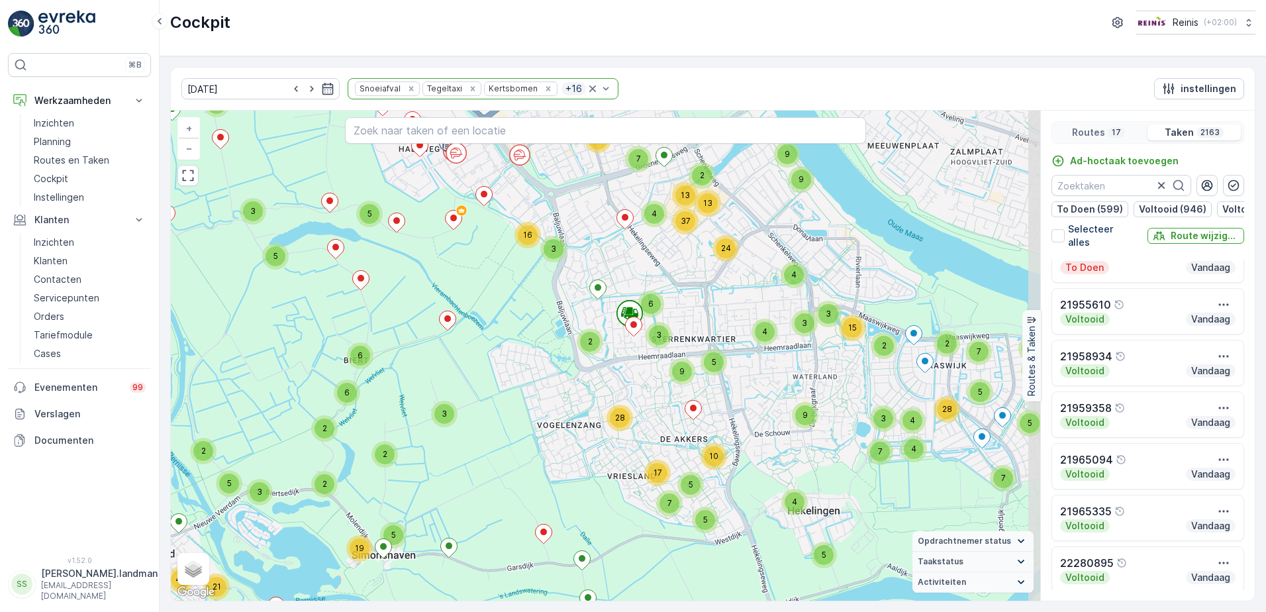
drag, startPoint x: 584, startPoint y: 318, endPoint x: 550, endPoint y: 350, distance: 45.9
click at [550, 350] on div "4 6 2 5 3 7 11 3 4 4 7 3 9 2 6 6 2 3 5 2 5 4 5 11 2 3 2 2 2 2 3 9 3 4 2 7 3 2 2…" at bounding box center [606, 356] width 870 height 490
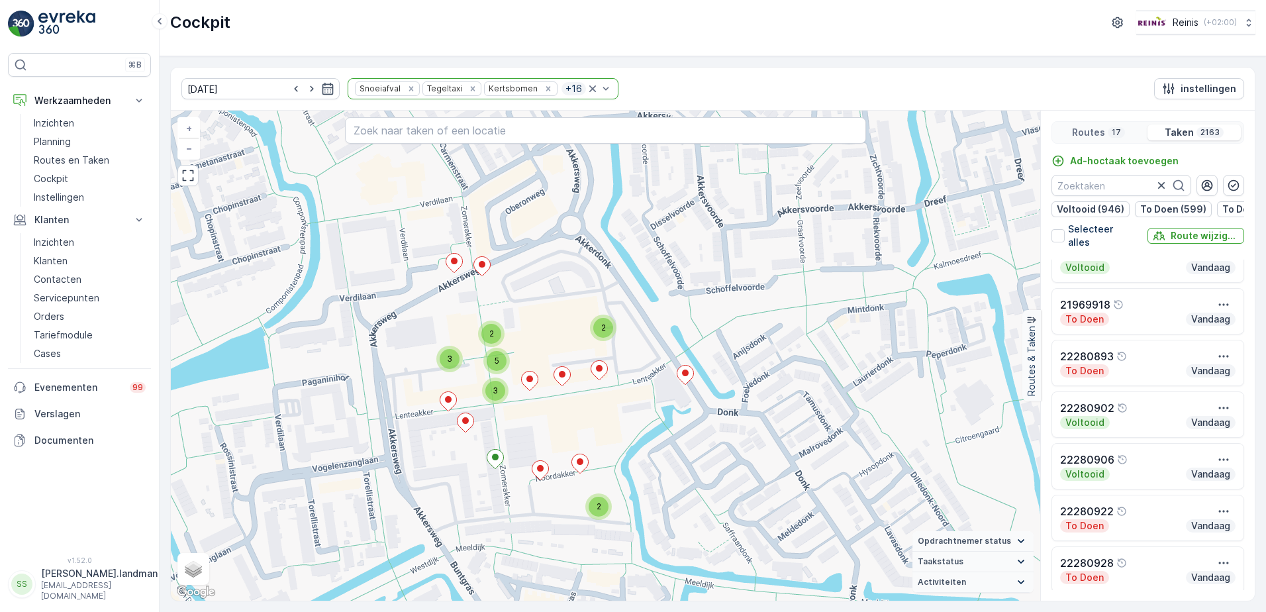
drag, startPoint x: 576, startPoint y: 218, endPoint x: 595, endPoint y: 285, distance: 70.4
click at [605, 293] on div "2 2 2 2 2 3 2 2 2 2 2 2 3 2 2 2 3 2 3 2 3 2 2 2 2 2 2 2 3 2 2 3 3 2 2 3 3 3 5 2…" at bounding box center [606, 356] width 870 height 490
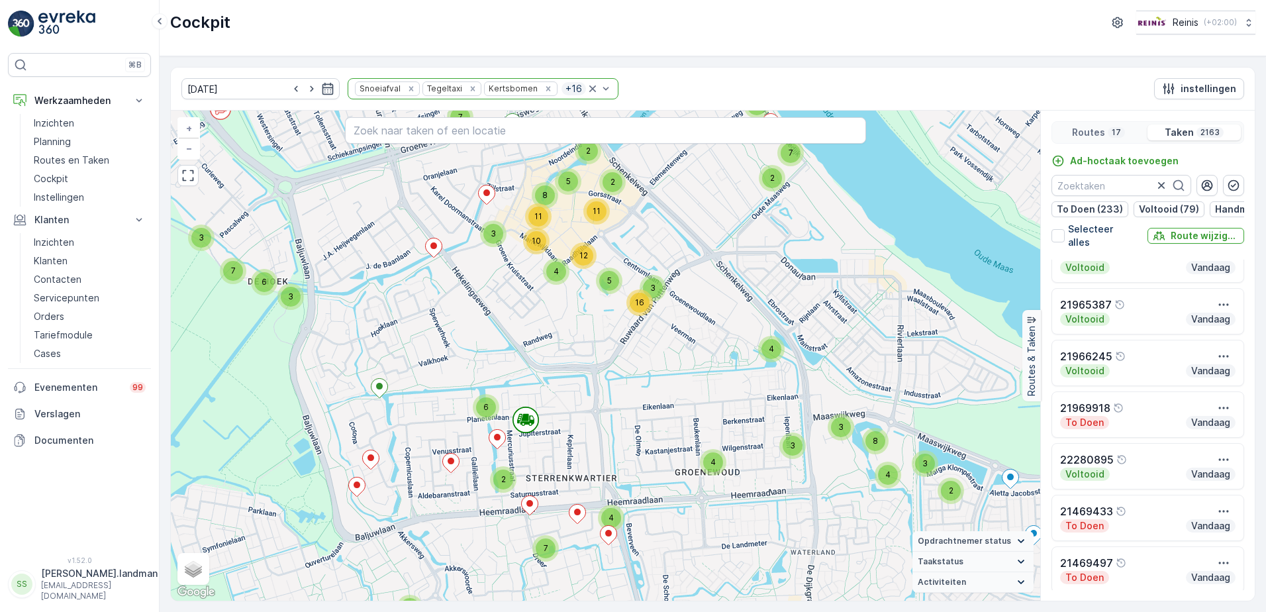
drag, startPoint x: 514, startPoint y: 222, endPoint x: 407, endPoint y: 377, distance: 188.5
click at [407, 377] on div "3 5 4 2 4 2 2 2 5 2 2 3 3 3 3 4 5 2 2 3 3 3 2 3 2 2 3 2 2 3 2 2 3 3 2 2 2 2 2 2…" at bounding box center [606, 356] width 870 height 490
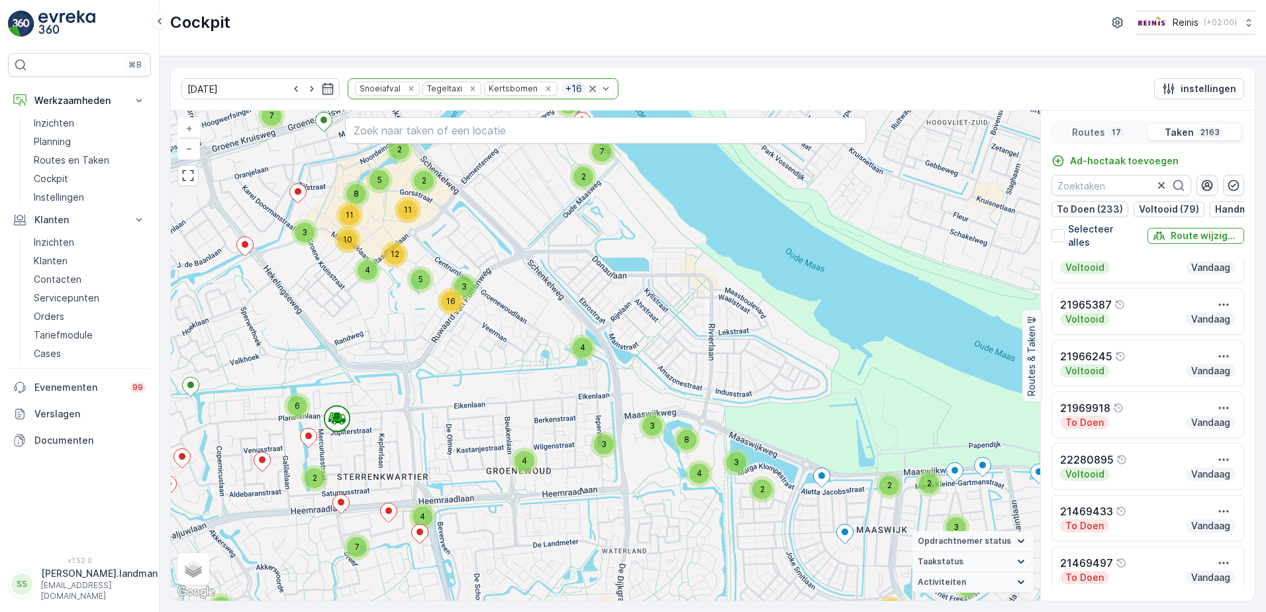
drag, startPoint x: 868, startPoint y: 411, endPoint x: 680, endPoint y: 410, distance: 188.8
click at [680, 410] on div "3 5 4 2 4 2 2 2 5 2 2 3 3 3 3 4 5 2 2 3 3 3 2 3 2 2 3 2 2 3 2 2 3 3 2 2 2 2 2 2…" at bounding box center [606, 356] width 870 height 490
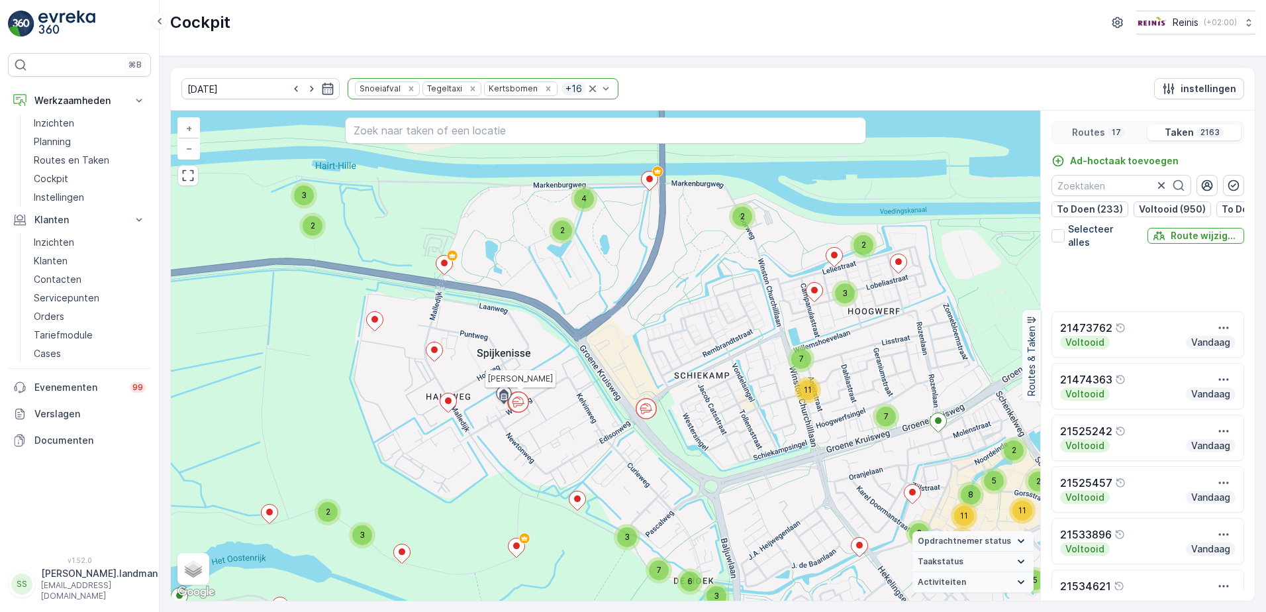
scroll to position [201, 0]
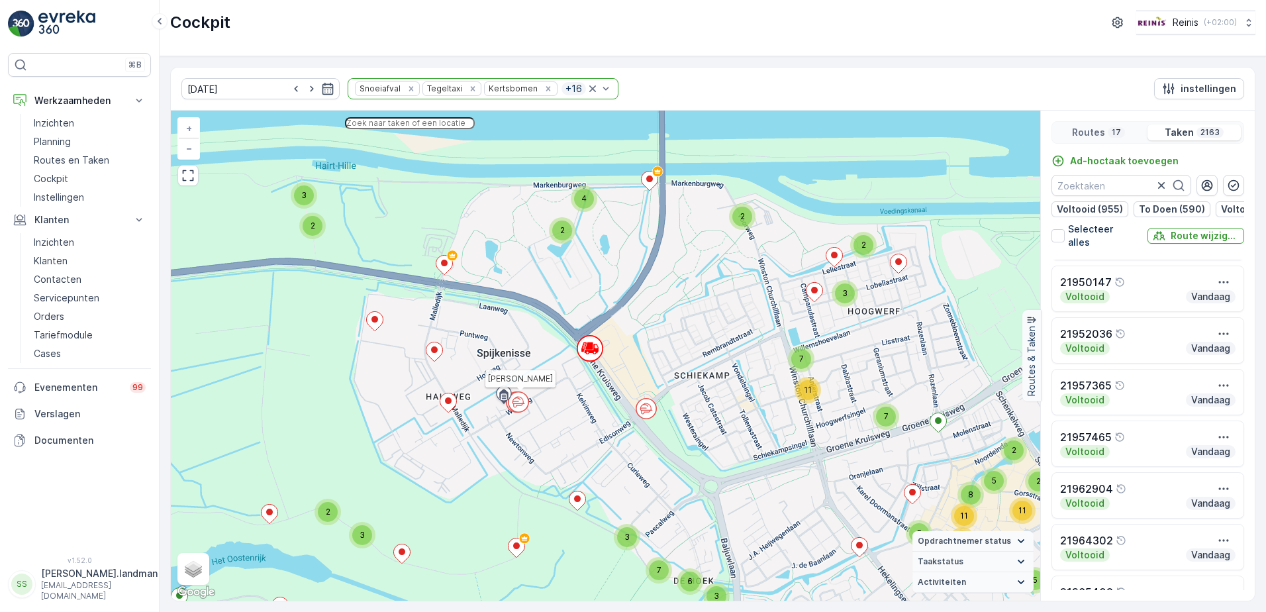
click at [419, 128] on input "text" at bounding box center [410, 123] width 130 height 12
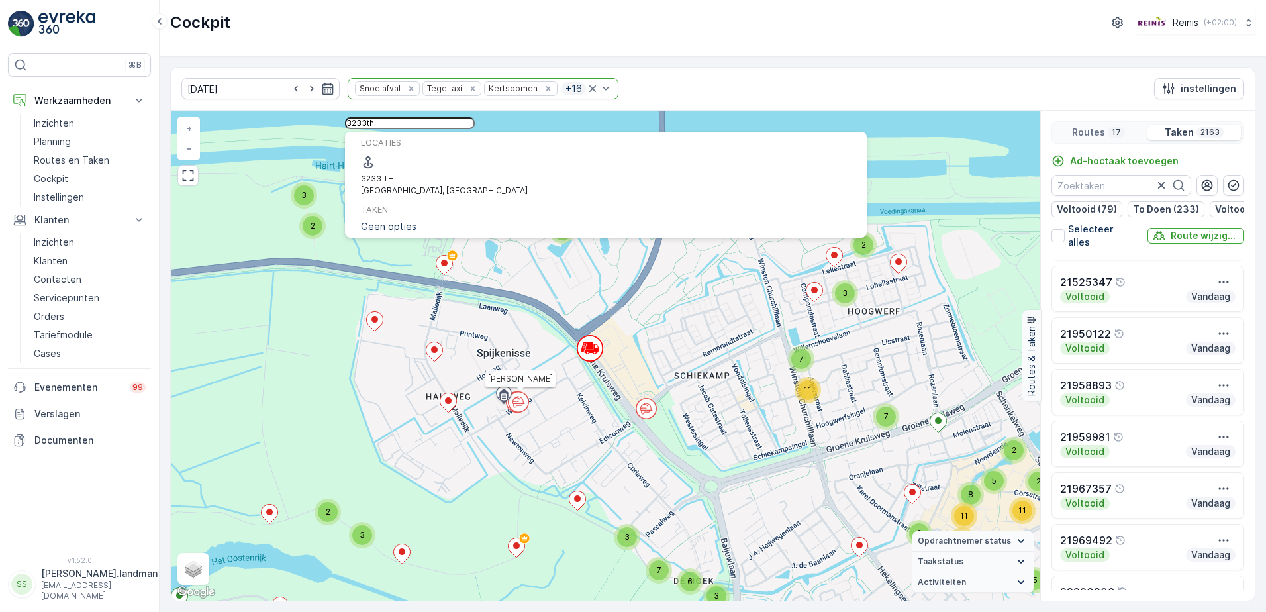
type input "3233th"
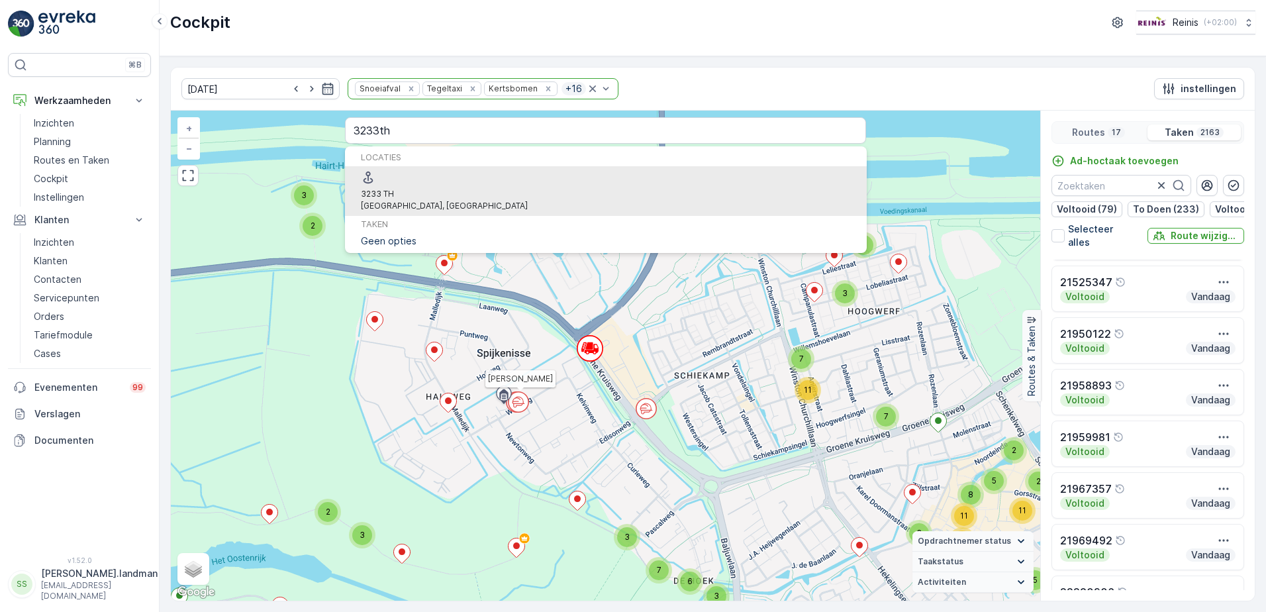
click at [394, 189] on span "3233 TH" at bounding box center [377, 194] width 33 height 10
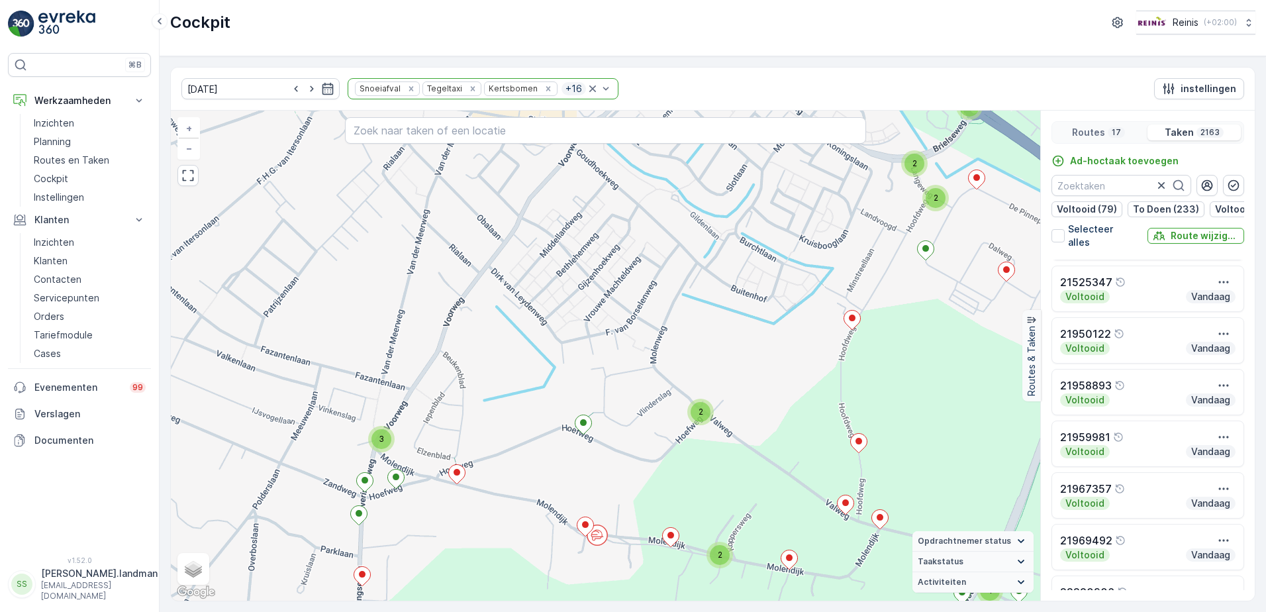
drag, startPoint x: 493, startPoint y: 486, endPoint x: 534, endPoint y: 379, distance: 114.7
click at [534, 379] on div "2 2 3 2 2 3 2 2 3 2 2 2 3 3 2 4 3 2 3 2 2 2 2 2 2 2 2 2 2 3 2 2 2 2 2 4 4 2 2 2…" at bounding box center [606, 356] width 870 height 490
click at [597, 546] on div at bounding box center [597, 536] width 21 height 23
click at [594, 532] on icon at bounding box center [595, 533] width 7 height 4
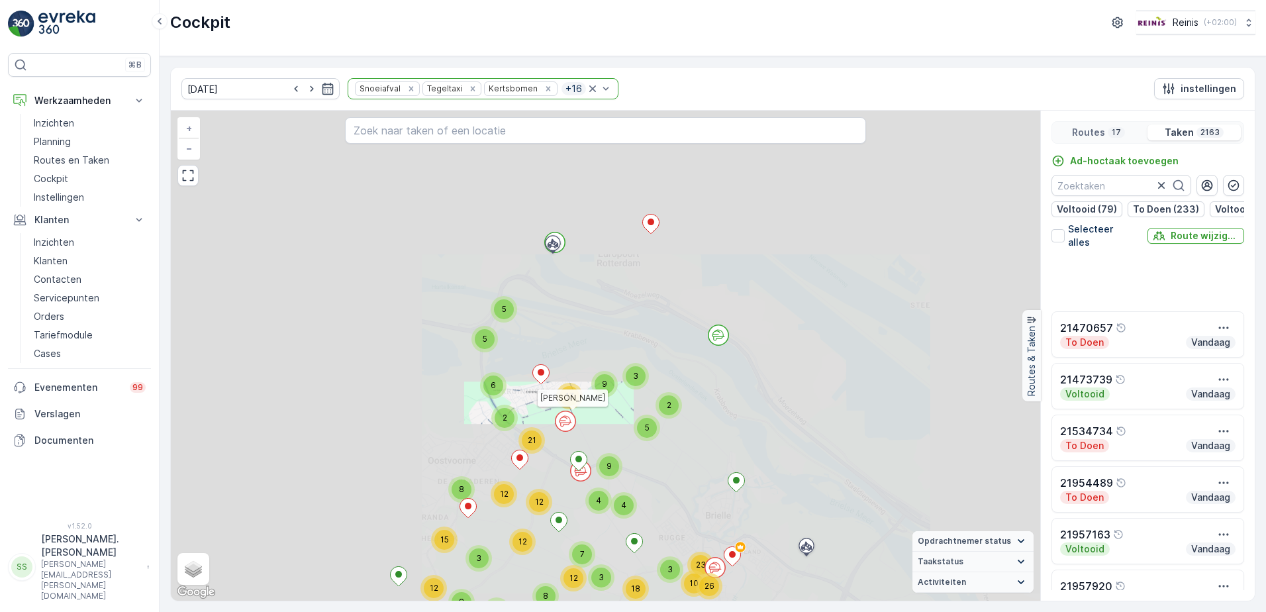
scroll to position [201, 0]
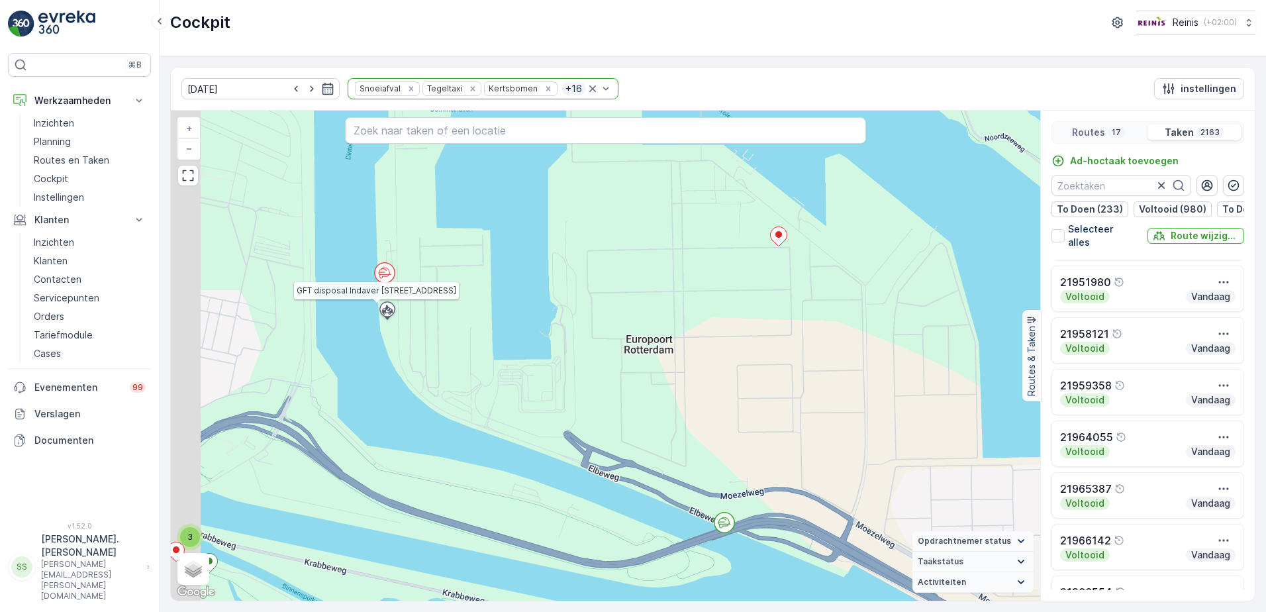
drag, startPoint x: 289, startPoint y: 294, endPoint x: 485, endPoint y: 346, distance: 202.1
click at [485, 346] on div "3 5 4 2 4 2 2 2 5 2 2 3 3 3 3 4 5 2 2 3 3 3 2 3 2 2 3 2 2 3 2 2 3 3 2 2 2 2 2 2…" at bounding box center [606, 356] width 870 height 490
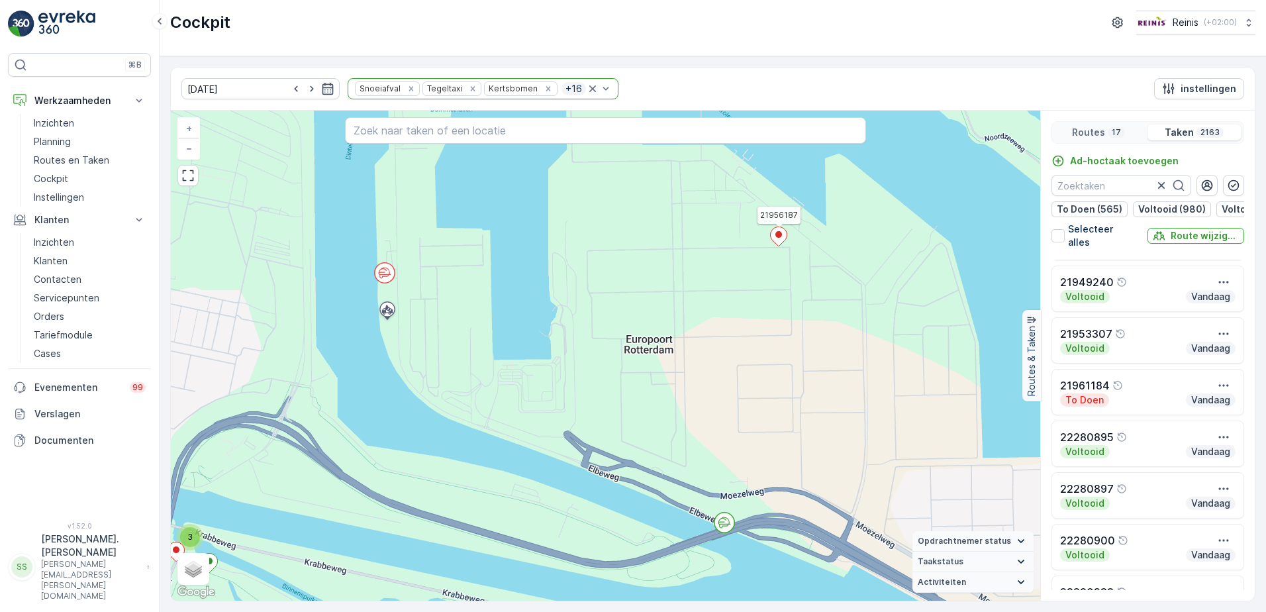
click at [776, 238] on icon at bounding box center [779, 236] width 17 height 19
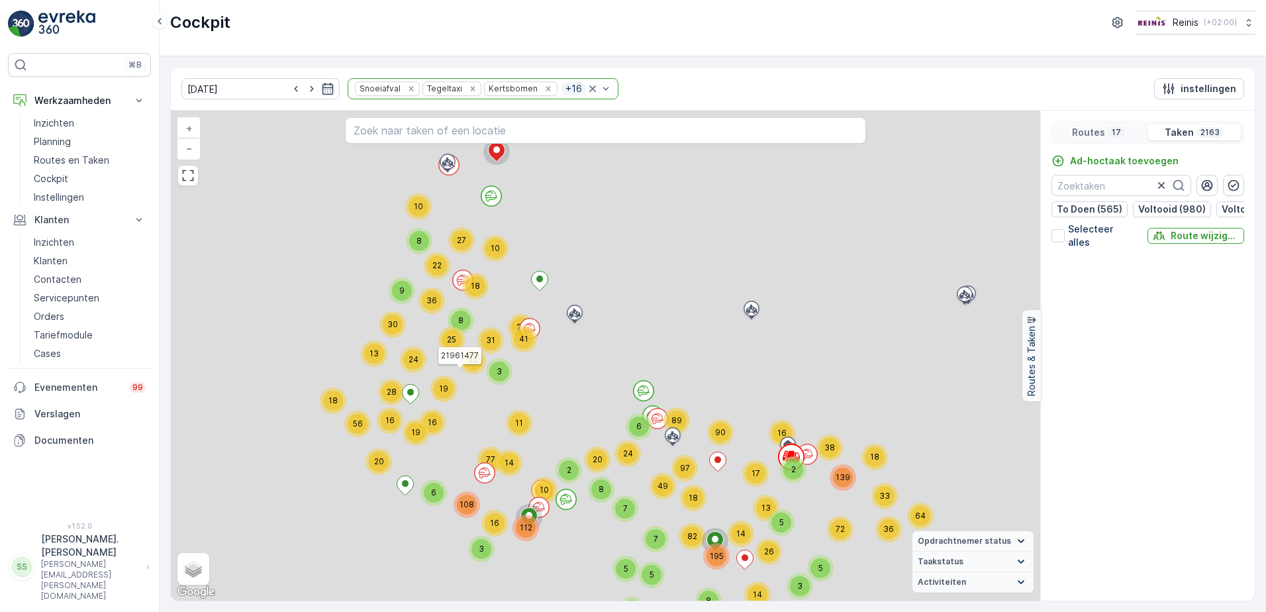
scroll to position [80162, 0]
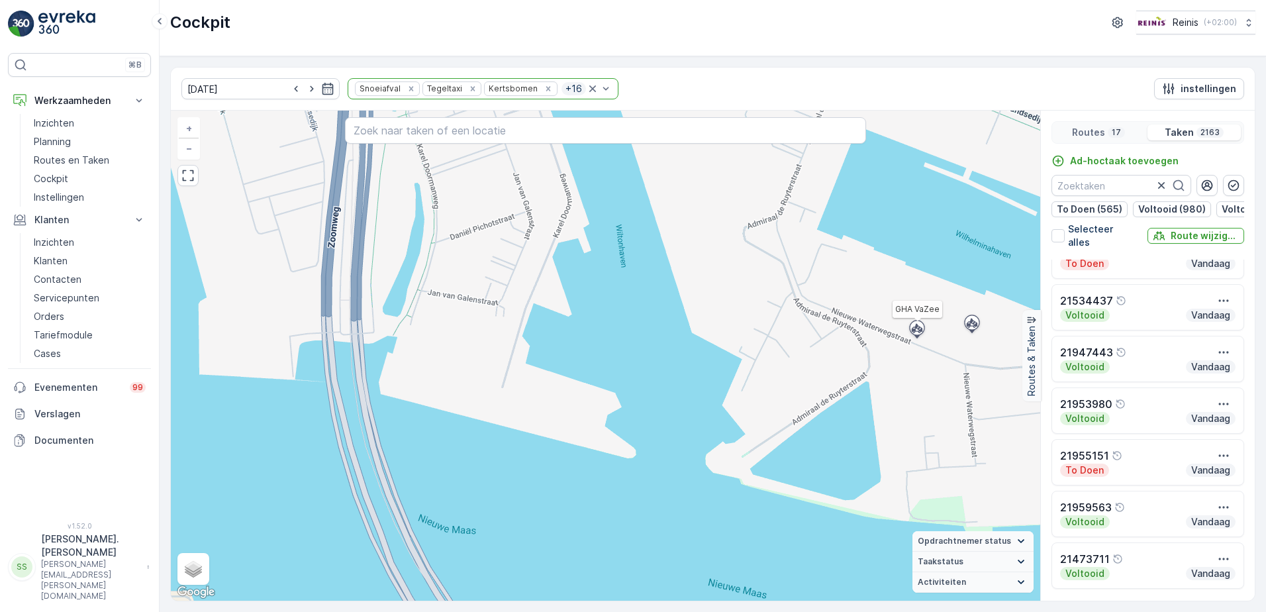
click at [915, 332] on icon at bounding box center [917, 328] width 11 height 9
click at [915, 329] on icon at bounding box center [917, 328] width 11 height 9
click at [968, 325] on icon at bounding box center [972, 323] width 11 height 9
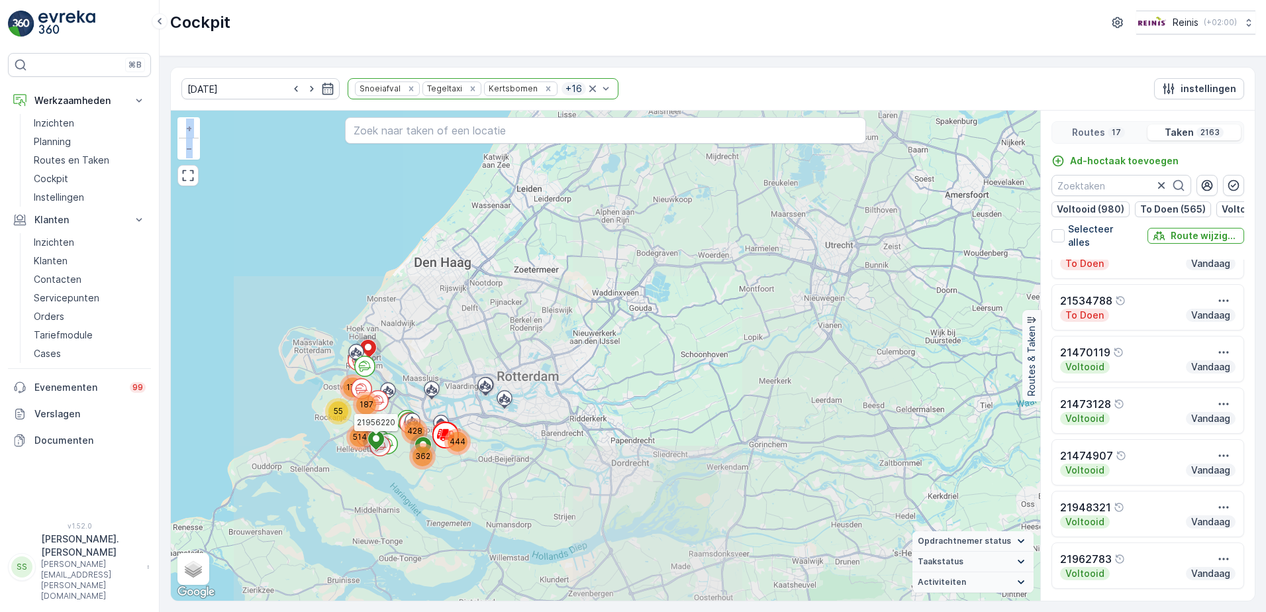
drag, startPoint x: 317, startPoint y: 493, endPoint x: 388, endPoint y: 442, distance: 87.3
click at [388, 442] on div "55 170 514 187 362 428 444 21956220 + − Satelliet stappenplan Terrein Hybride L…" at bounding box center [606, 356] width 870 height 490
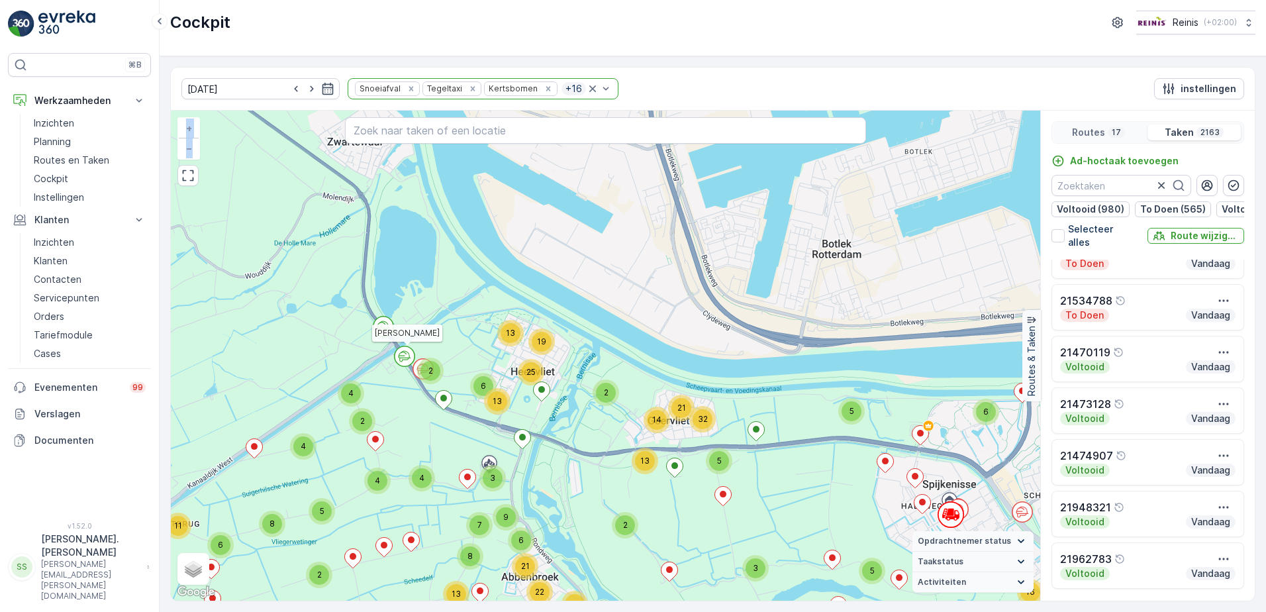
click at [406, 353] on icon at bounding box center [405, 354] width 8 height 7
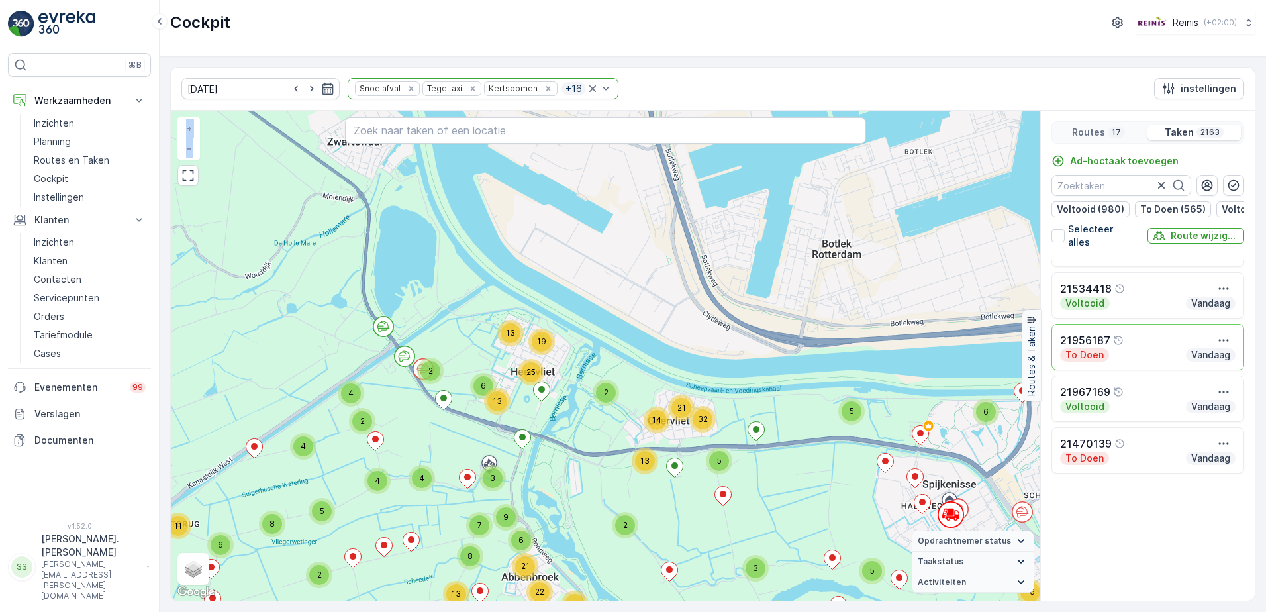
scroll to position [78373, 0]
